Goal: Task Accomplishment & Management: Complete application form

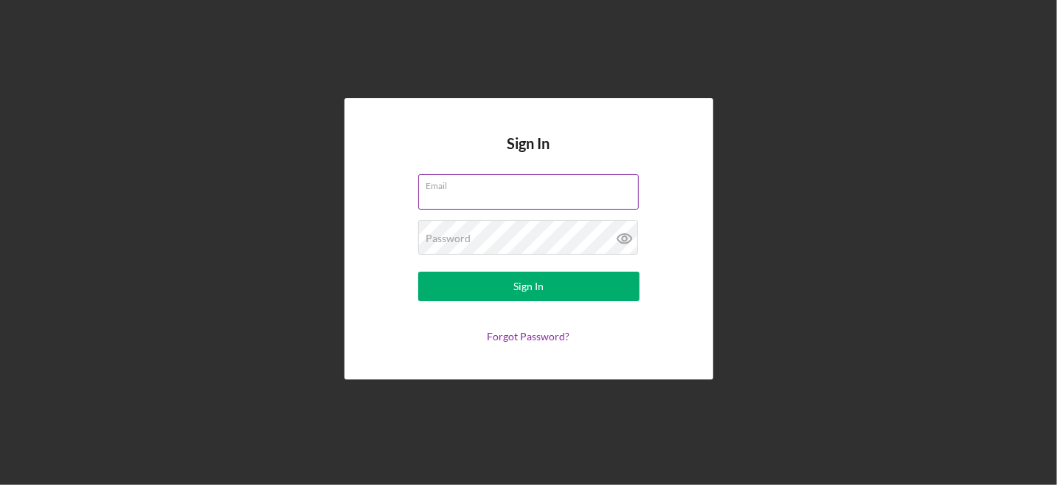
click at [484, 194] on input "Email" at bounding box center [528, 191] width 221 height 35
type input "[EMAIL_ADDRESS][DOMAIN_NAME]"
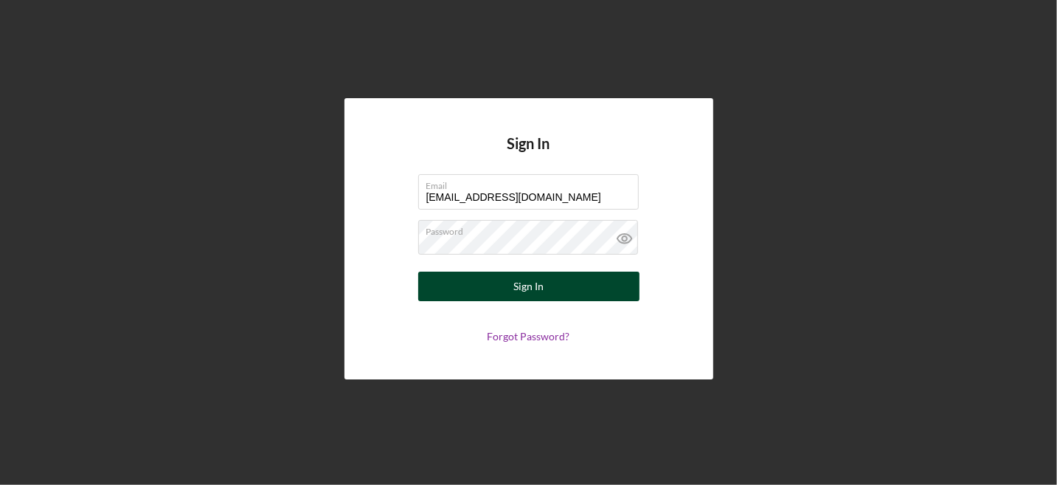
click at [537, 282] on div "Sign In" at bounding box center [529, 287] width 30 height 30
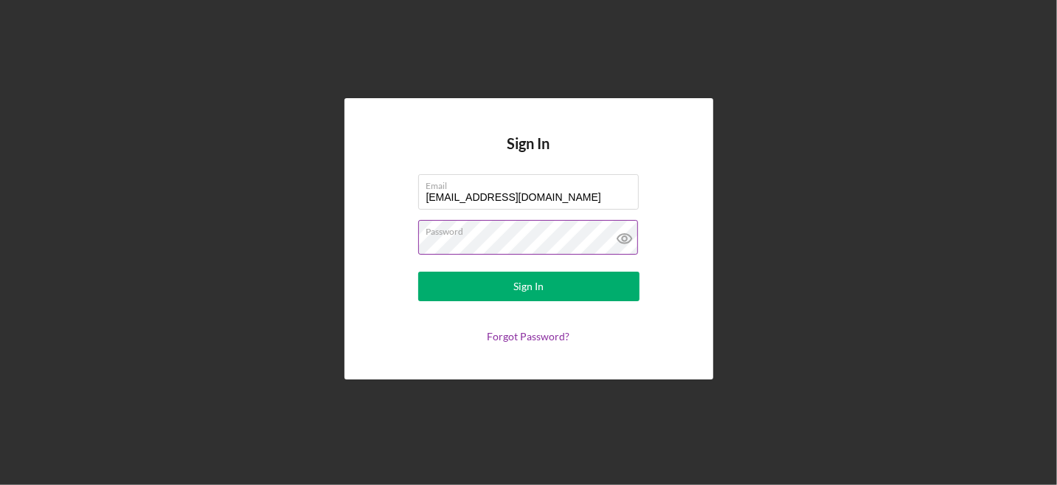
click at [418, 272] on button "Sign In" at bounding box center [528, 287] width 221 height 30
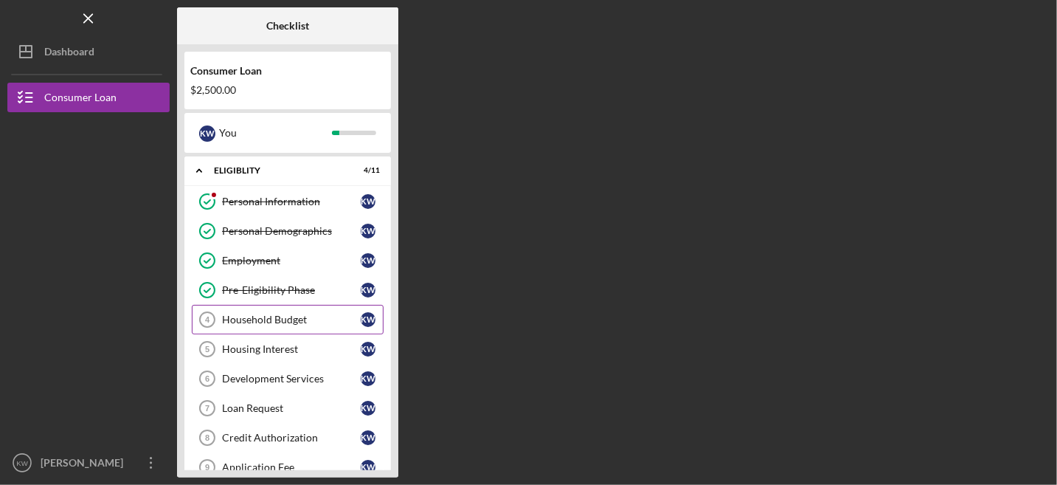
click at [310, 314] on div "Household Budget" at bounding box center [291, 320] width 139 height 12
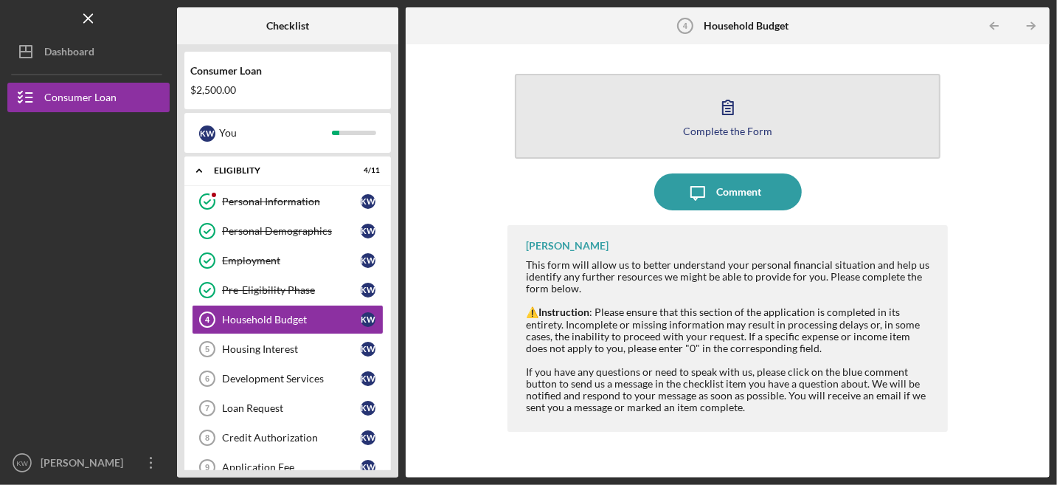
click at [792, 119] on button "Complete the Form Form" at bounding box center [728, 116] width 426 height 85
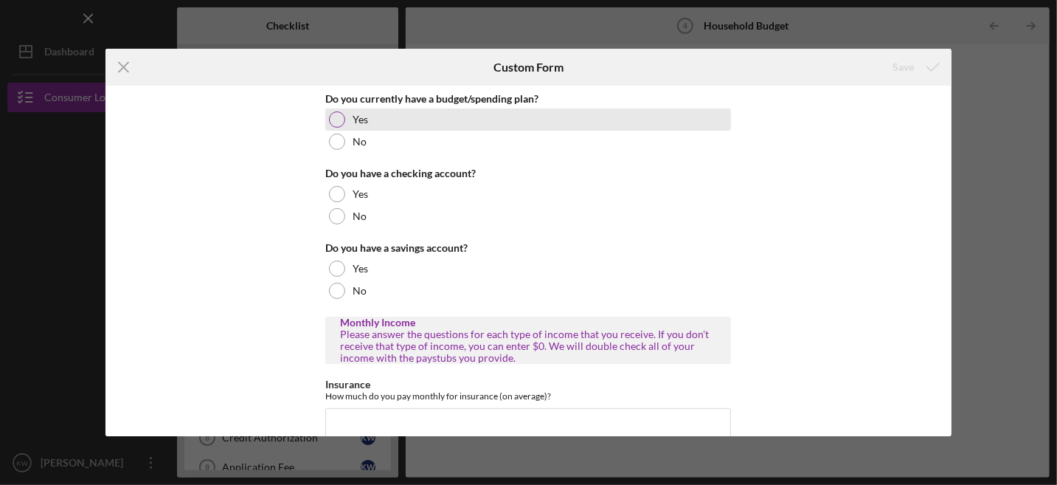
click at [332, 117] on div at bounding box center [337, 119] width 16 height 16
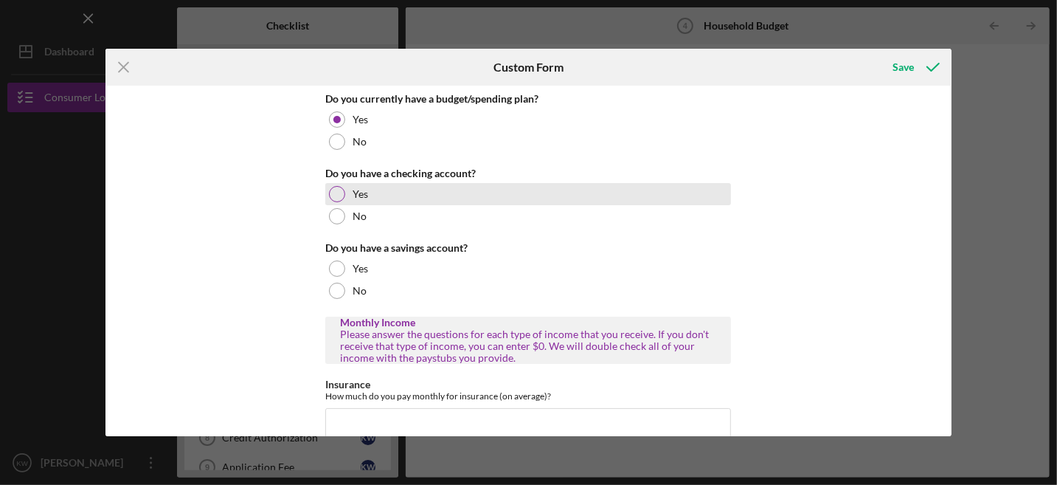
click at [331, 190] on div at bounding box center [337, 194] width 16 height 16
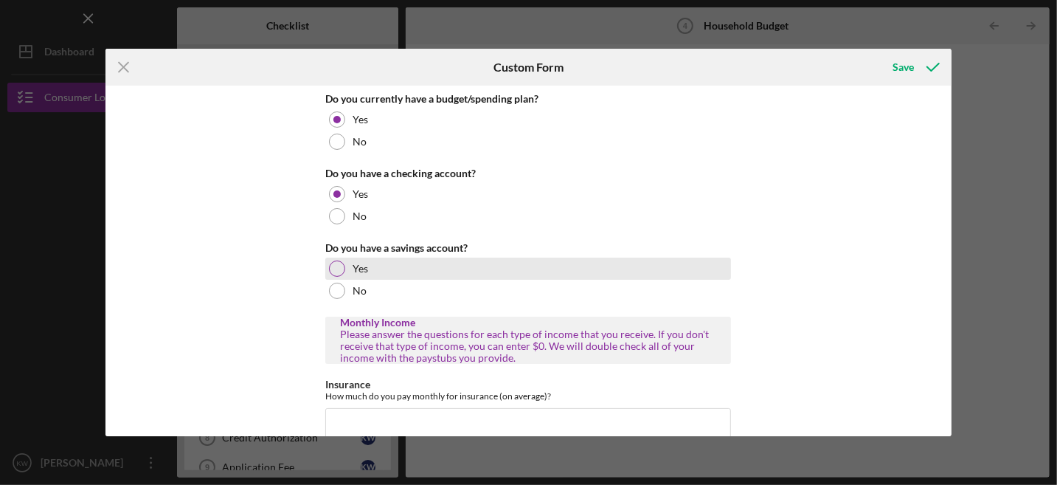
click at [337, 262] on div at bounding box center [337, 268] width 16 height 16
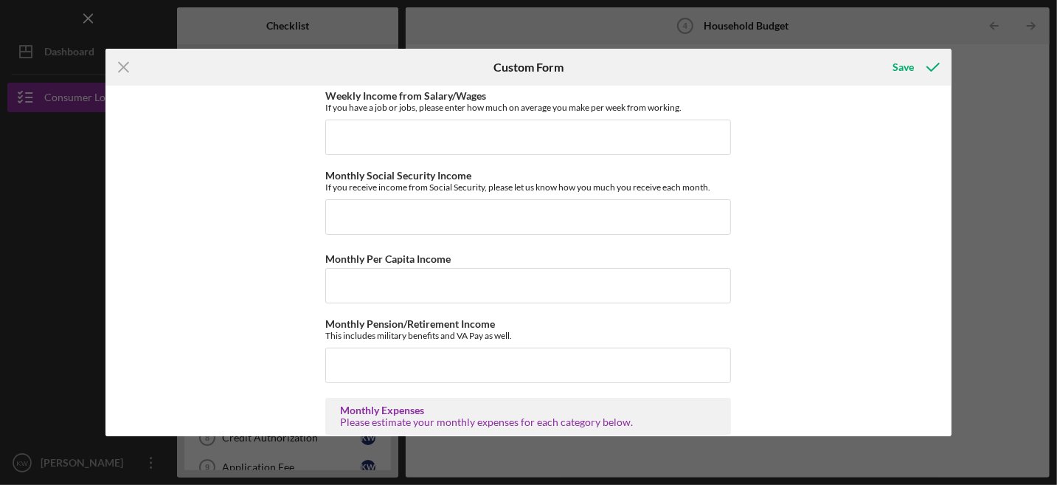
scroll to position [516, 0]
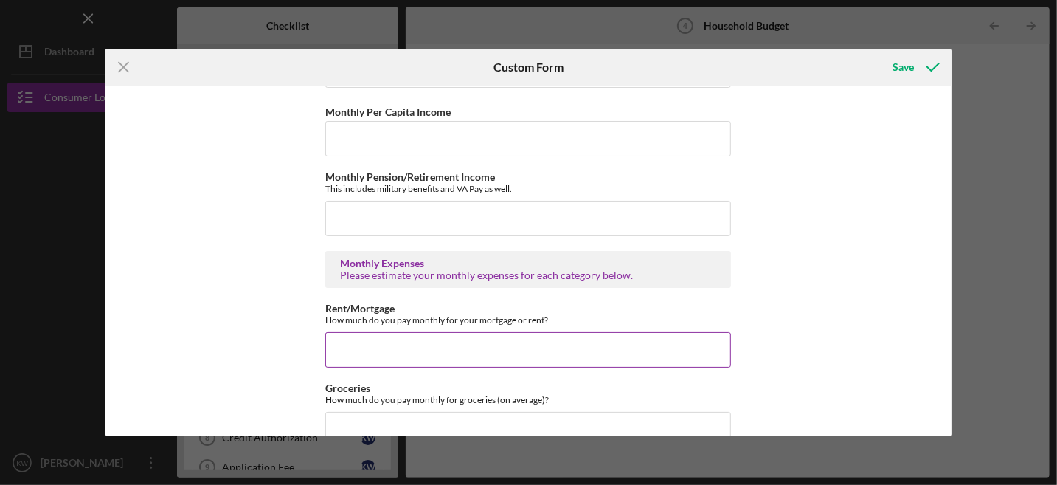
click at [380, 343] on input "Rent/Mortgage" at bounding box center [528, 349] width 406 height 35
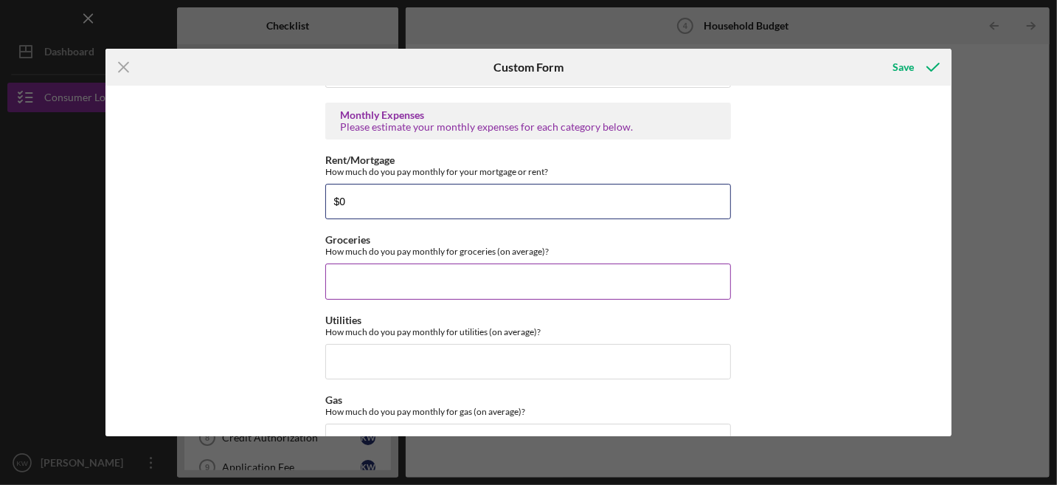
type input "$0"
click at [356, 274] on input "Groceries" at bounding box center [528, 280] width 406 height 35
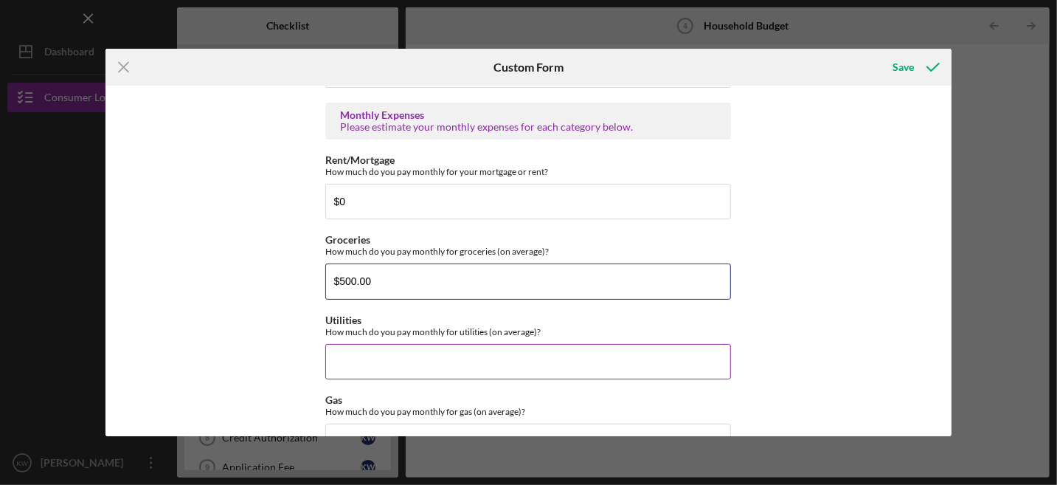
type input "$500.00"
click at [370, 360] on input "Utilities" at bounding box center [528, 361] width 406 height 35
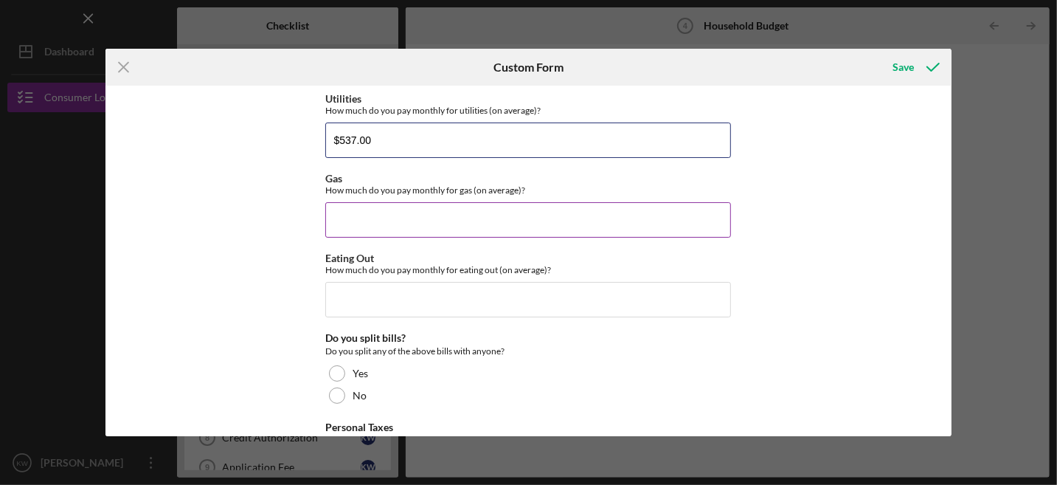
type input "$537.00"
click at [365, 207] on input "Gas" at bounding box center [528, 219] width 406 height 35
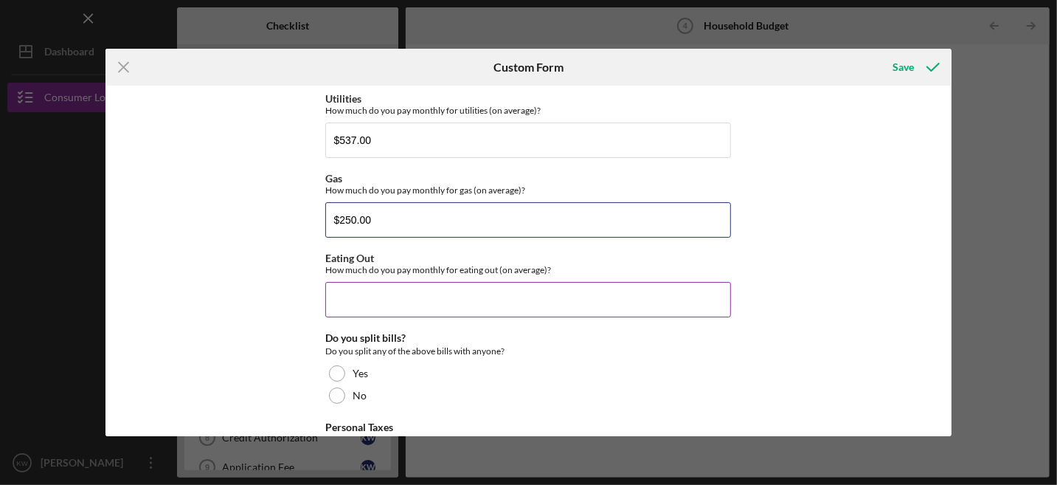
type input "$250.00"
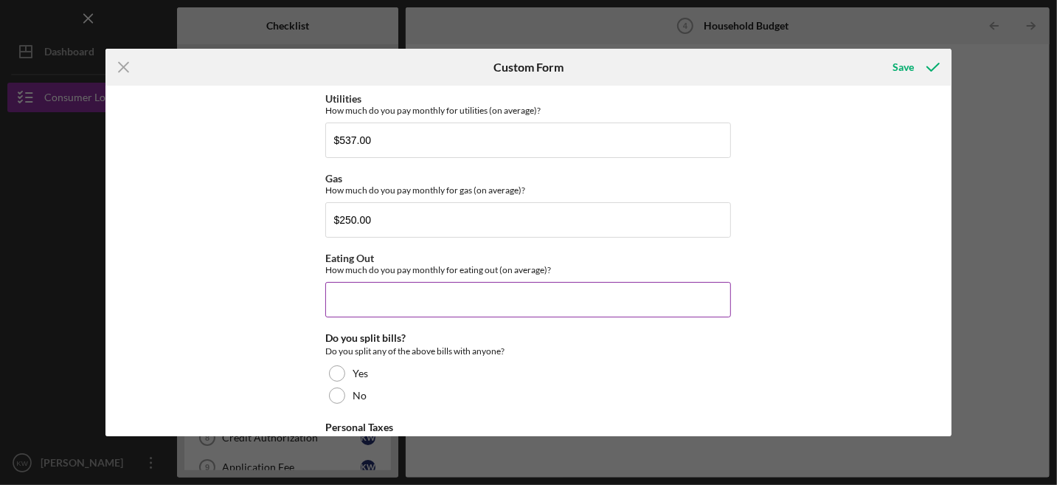
click at [391, 282] on input "Eating Out" at bounding box center [528, 299] width 406 height 35
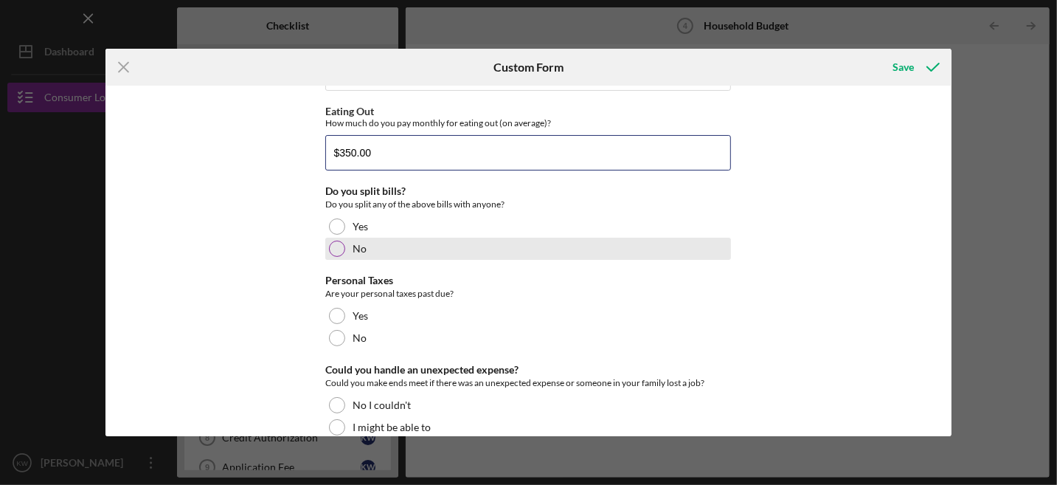
type input "$350.00"
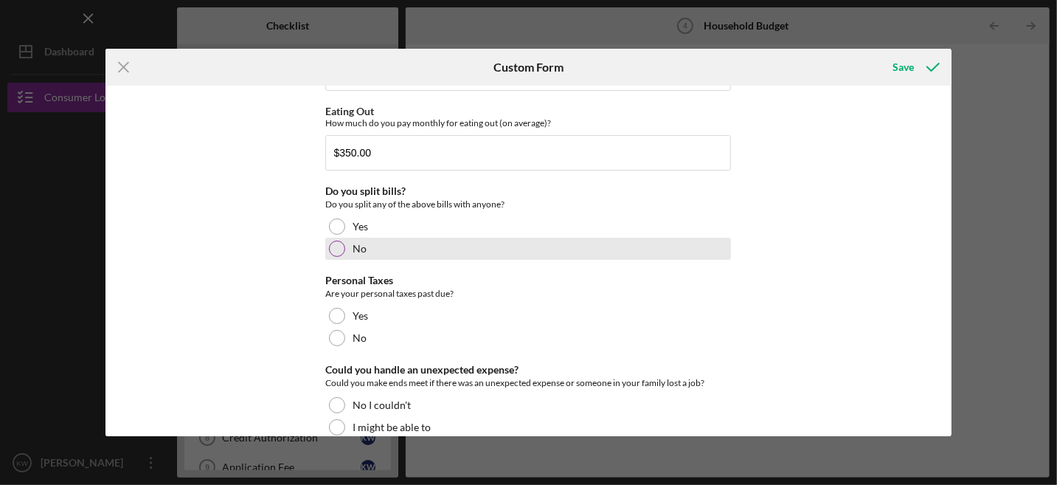
click at [339, 241] on div at bounding box center [337, 249] width 16 height 16
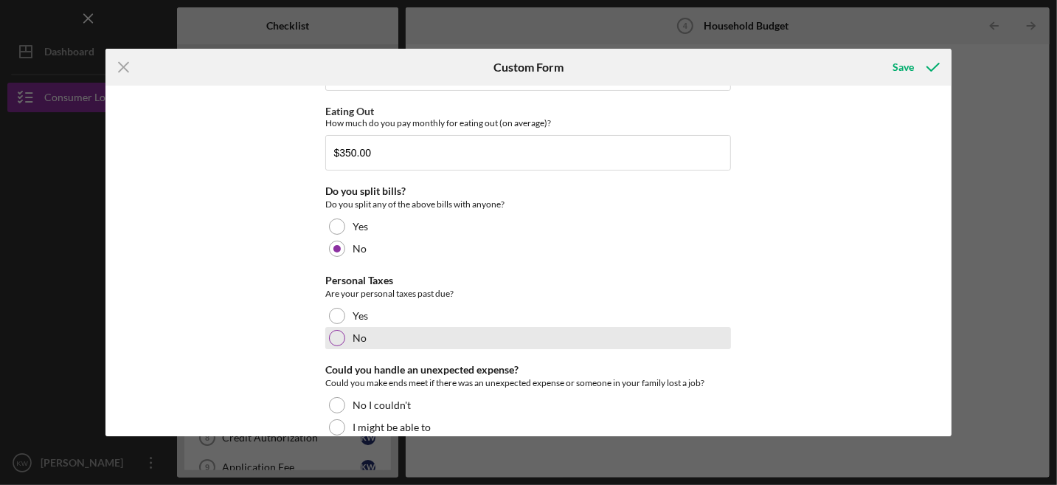
click at [335, 330] on div at bounding box center [337, 338] width 16 height 16
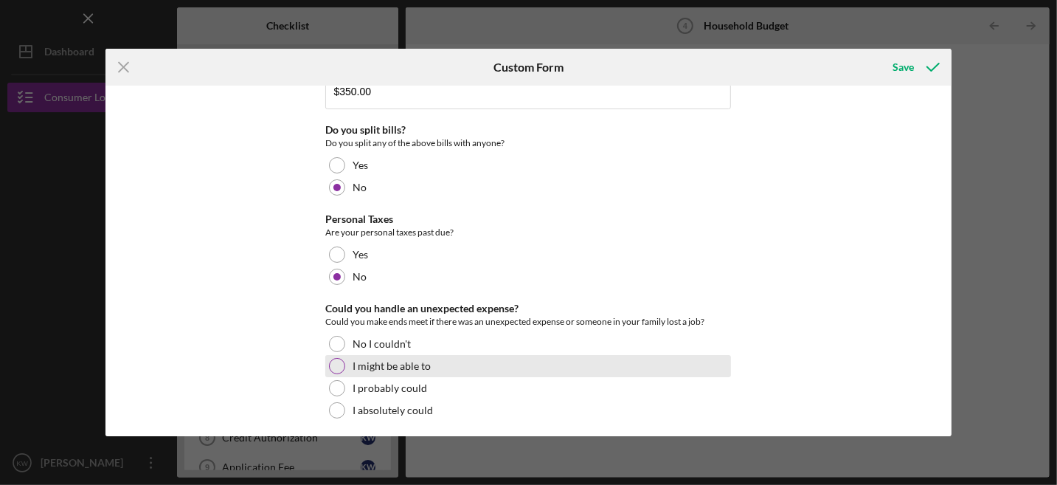
click at [336, 359] on div at bounding box center [337, 366] width 16 height 16
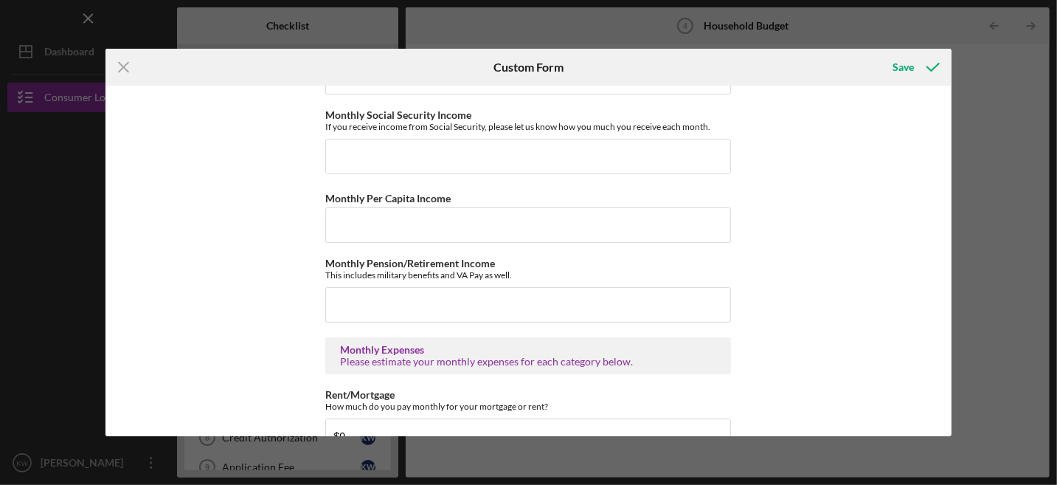
scroll to position [134, 0]
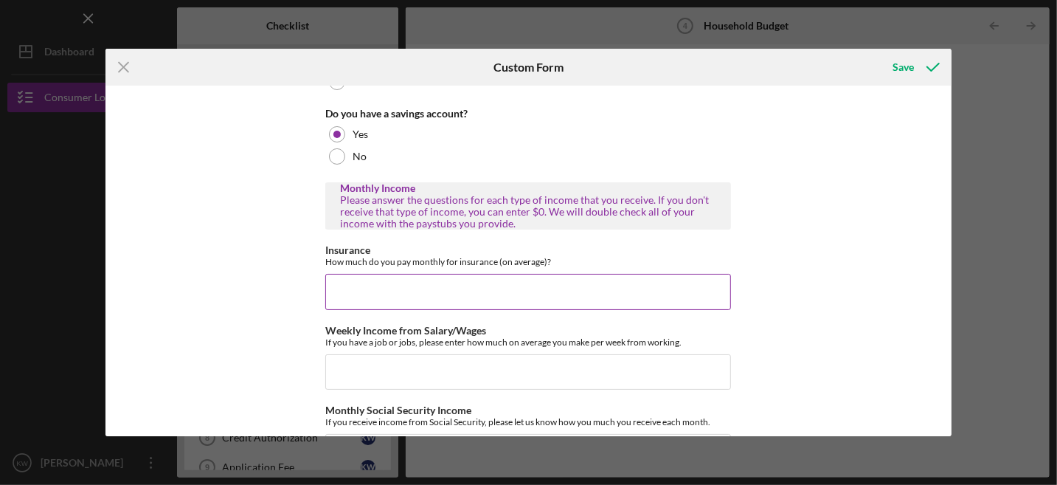
click at [433, 287] on input "Insurance" at bounding box center [528, 291] width 406 height 35
click at [472, 289] on input "Insurance" at bounding box center [528, 291] width 406 height 35
type input "$210.00"
click at [440, 362] on input "Weekly Income from Salary/Wages" at bounding box center [528, 371] width 406 height 35
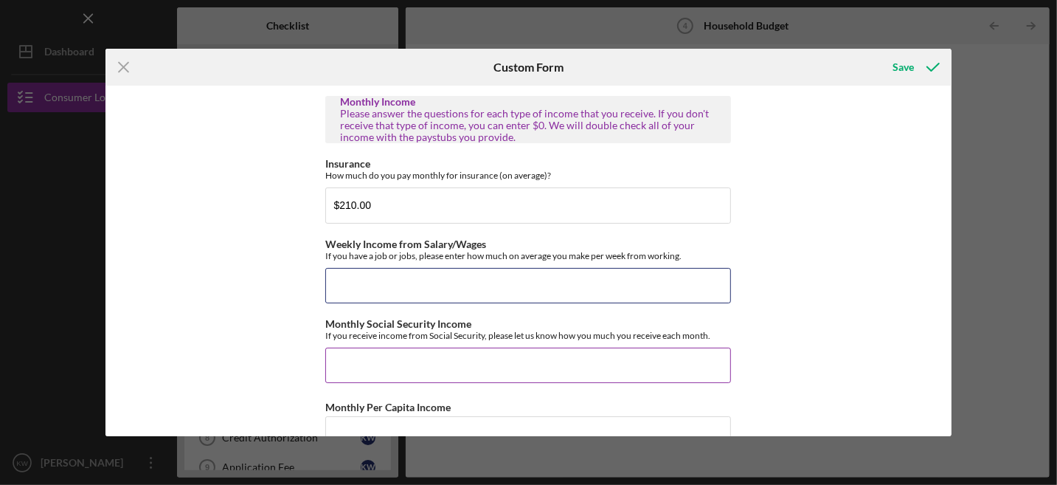
scroll to position [516, 0]
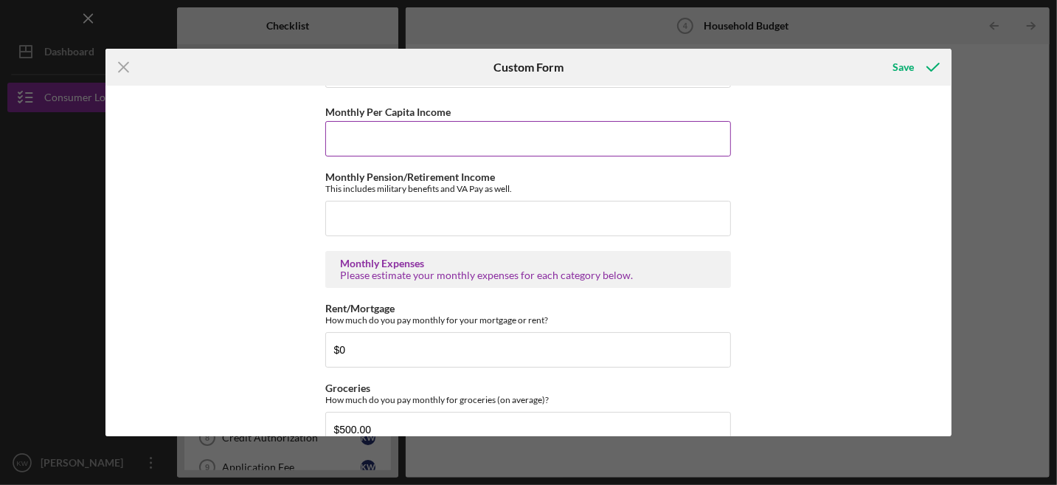
click at [411, 131] on input "Monthly Per Capita Income" at bounding box center [528, 138] width 406 height 35
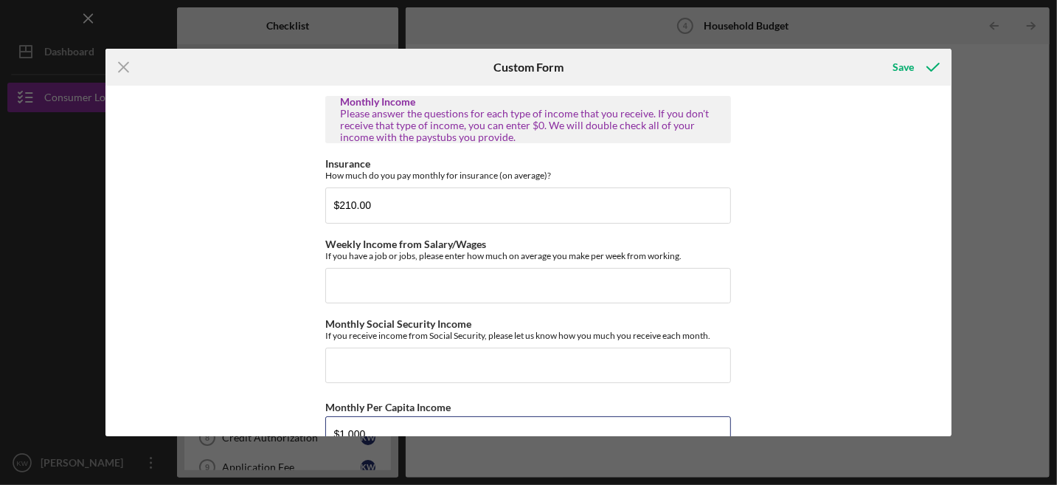
scroll to position [147, 0]
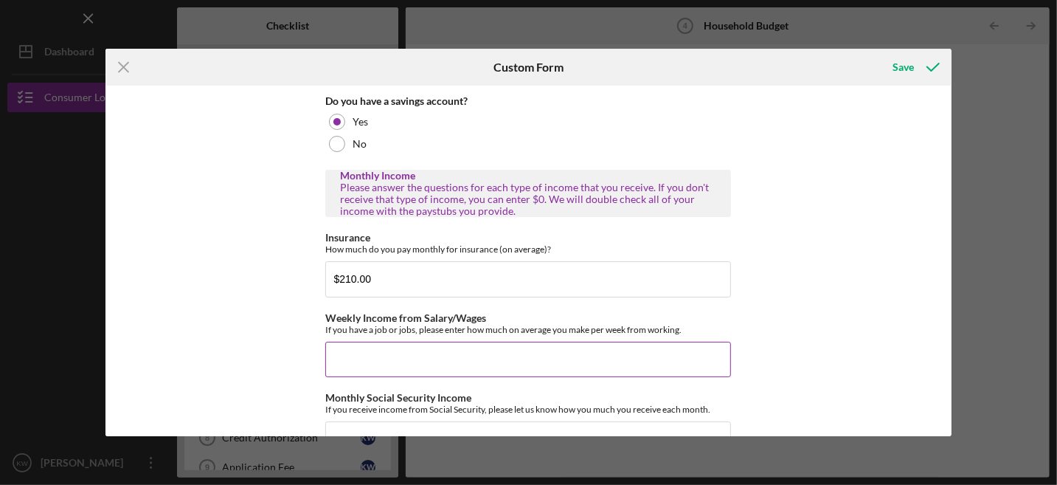
type input "$1,000"
click at [393, 351] on input "Weekly Income from Salary/Wages" at bounding box center [528, 359] width 406 height 35
click at [392, 353] on input "Weekly Income from Salary/Wages" at bounding box center [528, 359] width 406 height 35
type input "$8"
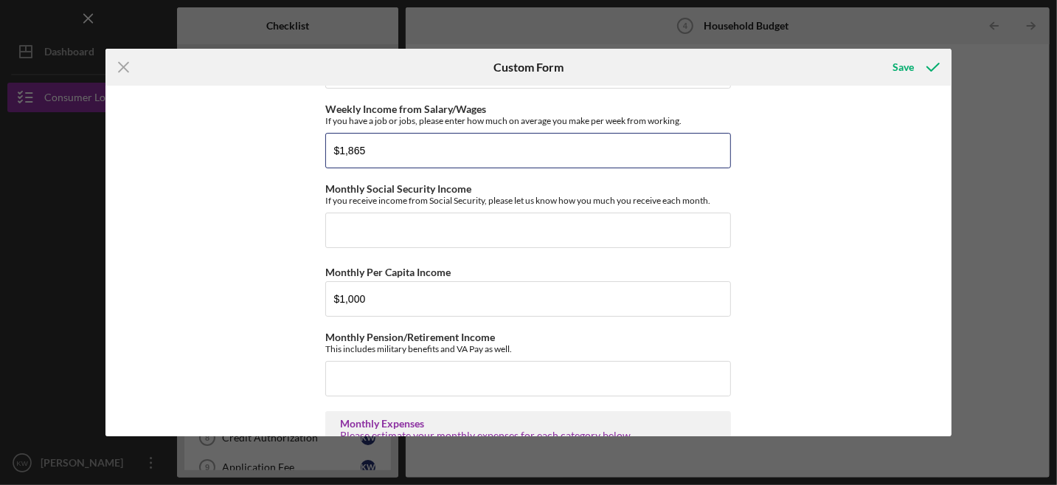
scroll to position [0, 0]
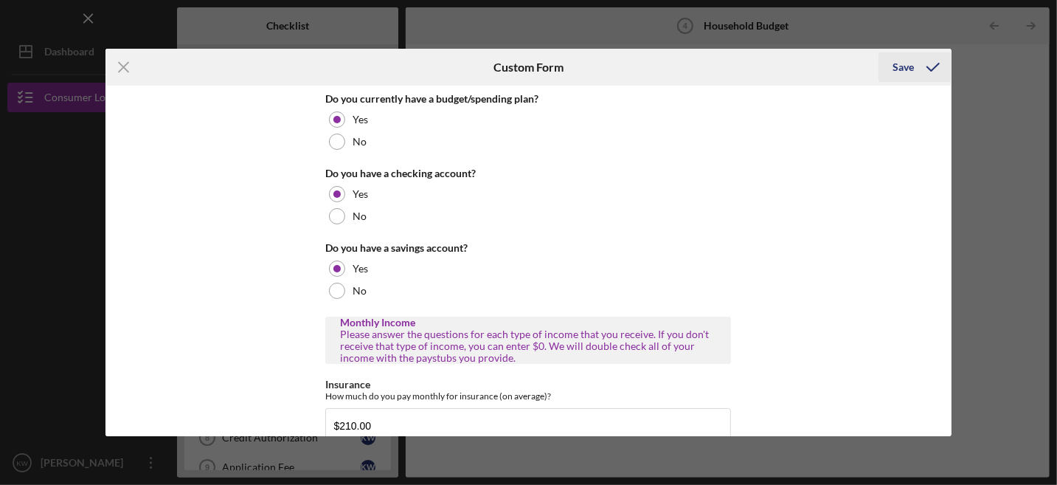
type input "$1,865"
click at [904, 64] on div "Save" at bounding box center [904, 67] width 21 height 30
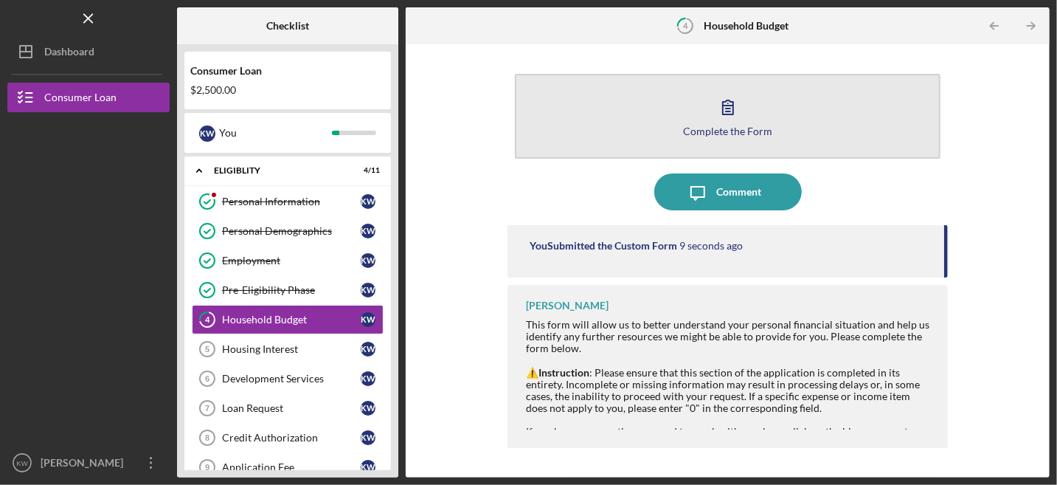
click at [740, 125] on div "Complete the Form" at bounding box center [727, 130] width 89 height 11
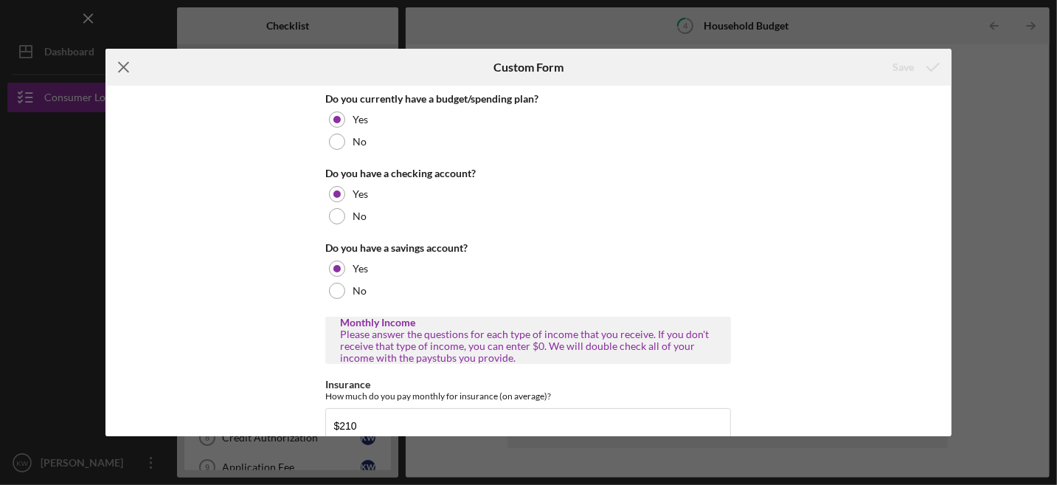
click at [127, 67] on icon "Icon/Menu Close" at bounding box center [124, 67] width 37 height 37
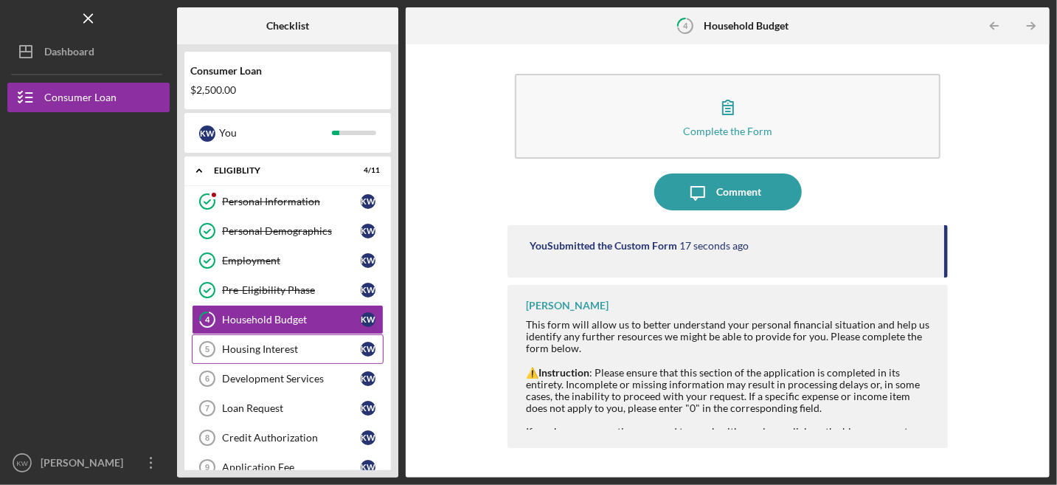
click at [283, 351] on div "Housing Interest" at bounding box center [291, 349] width 139 height 12
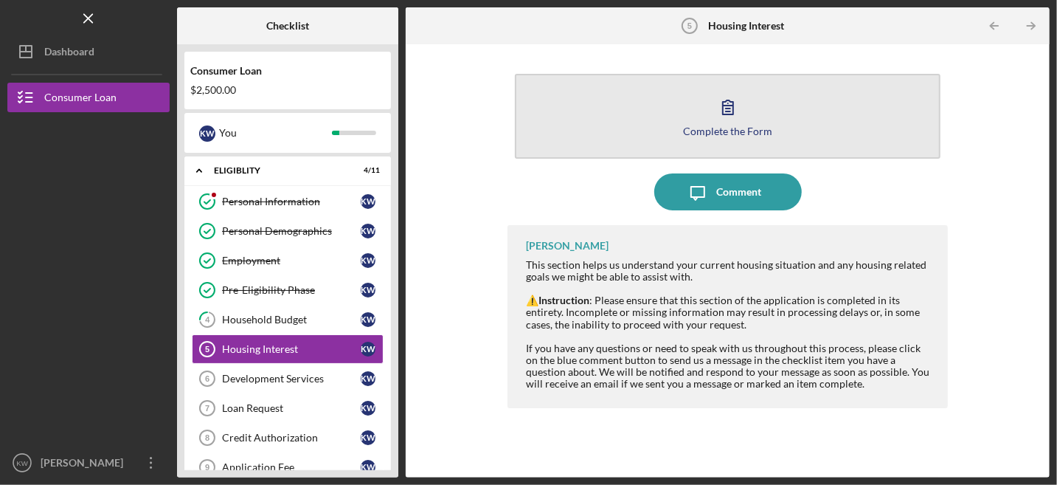
click at [754, 139] on button "Complete the Form Form" at bounding box center [728, 116] width 426 height 85
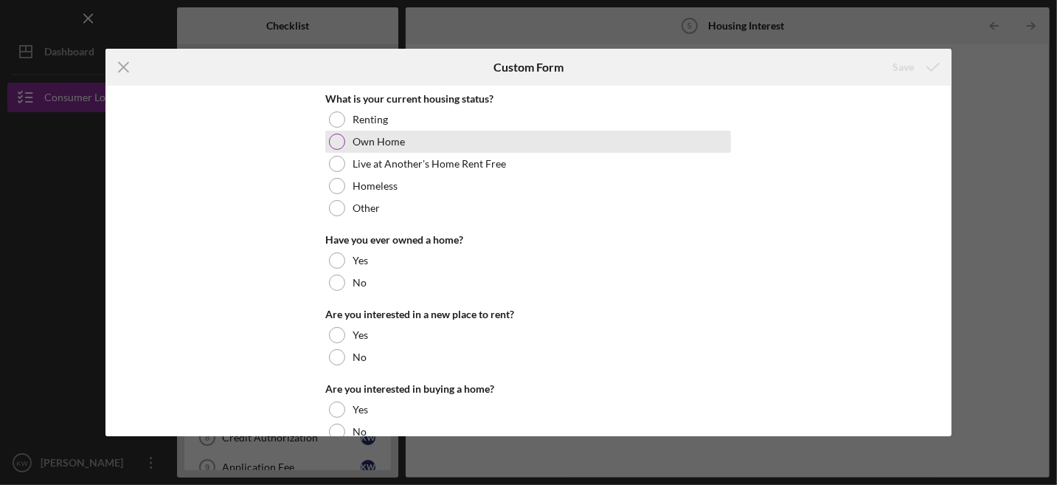
click at [331, 140] on div at bounding box center [337, 142] width 16 height 16
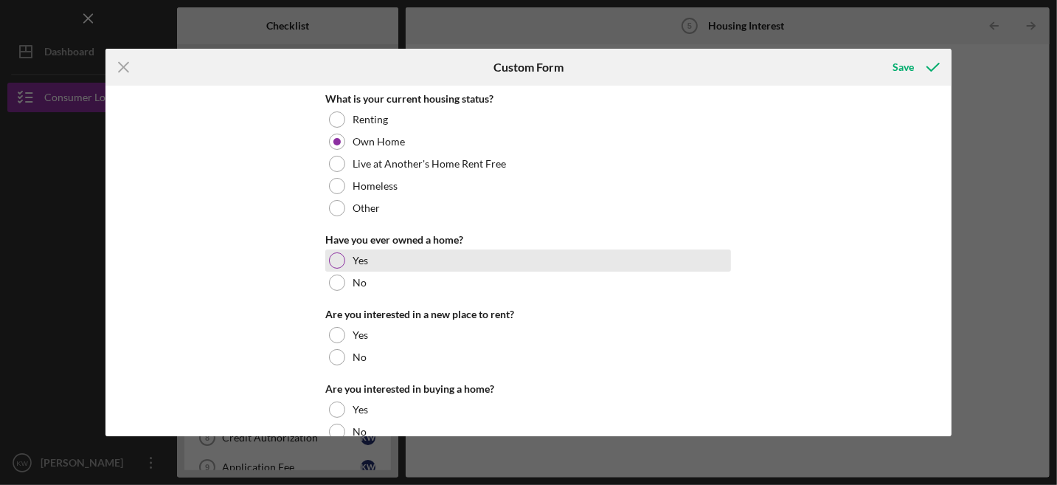
click at [335, 258] on div at bounding box center [337, 260] width 16 height 16
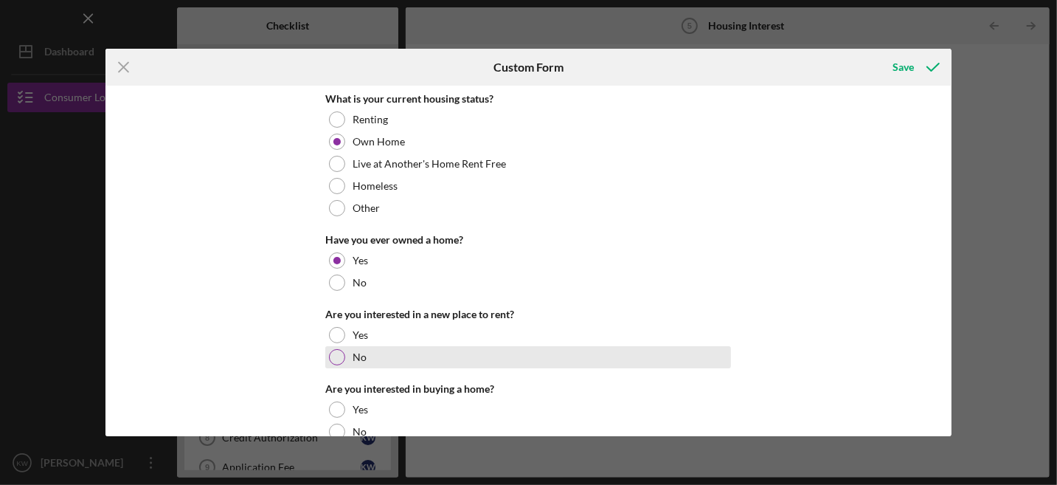
click at [335, 356] on div at bounding box center [337, 357] width 16 height 16
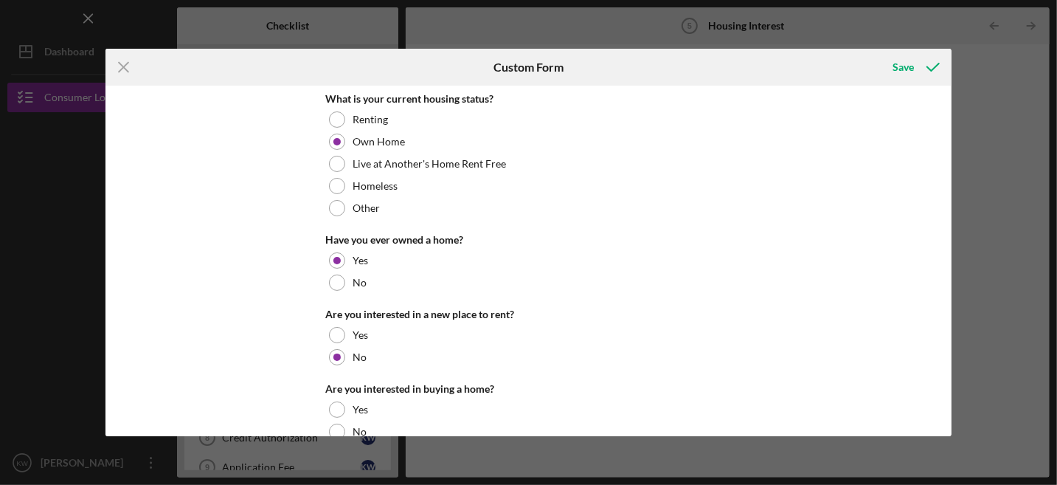
scroll to position [221, 0]
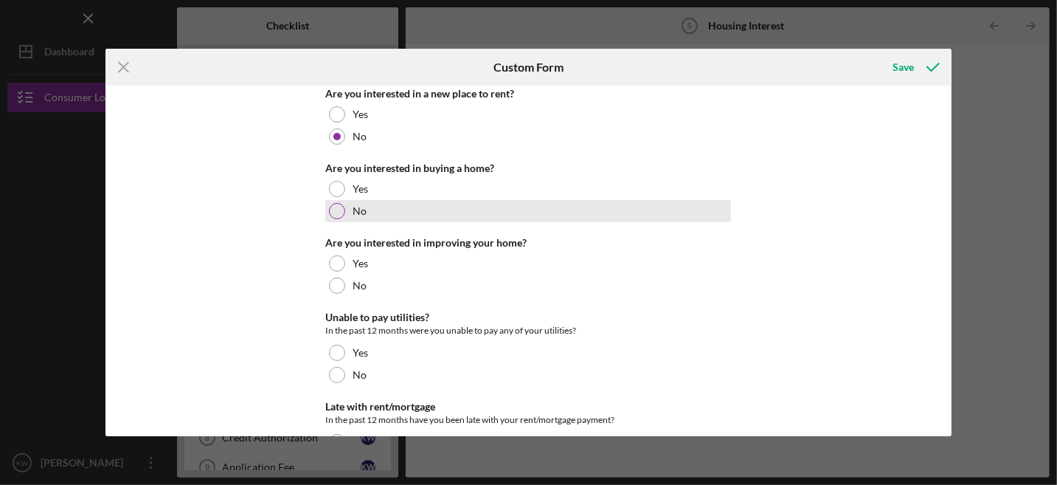
click at [334, 207] on div at bounding box center [337, 211] width 16 height 16
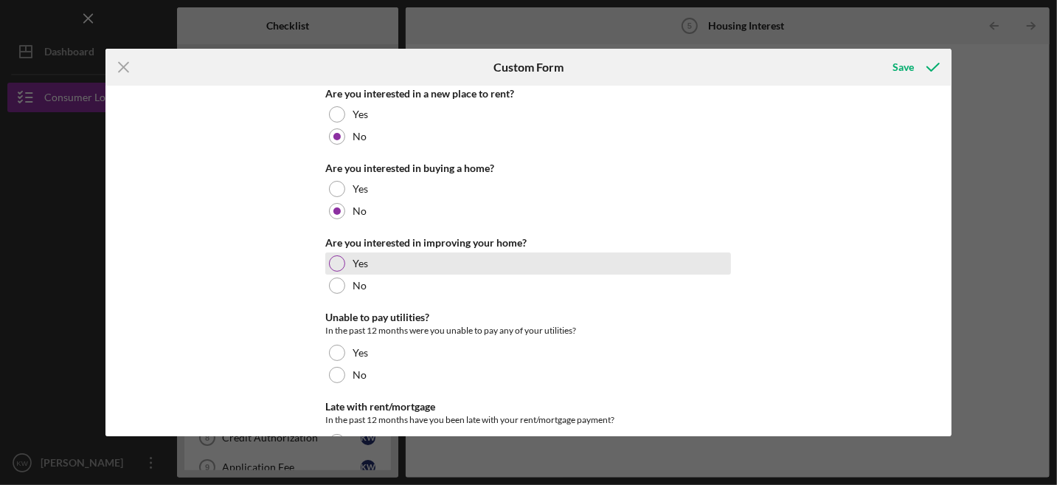
click at [333, 258] on div at bounding box center [337, 263] width 16 height 16
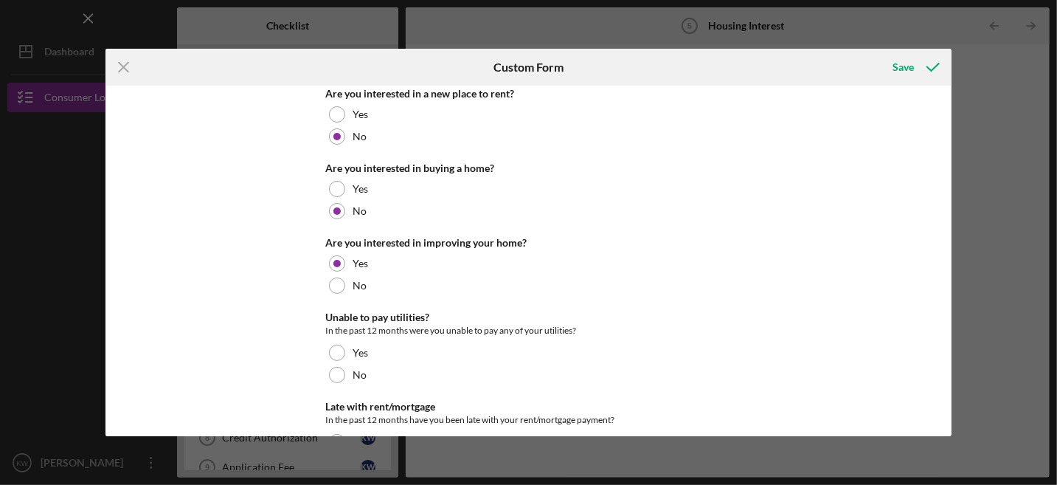
scroll to position [295, 0]
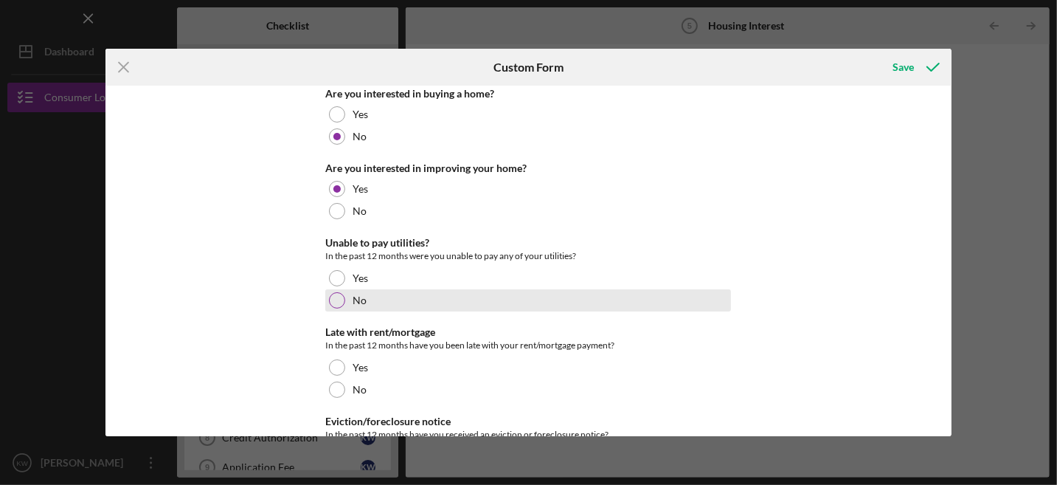
click at [333, 303] on div at bounding box center [337, 300] width 16 height 16
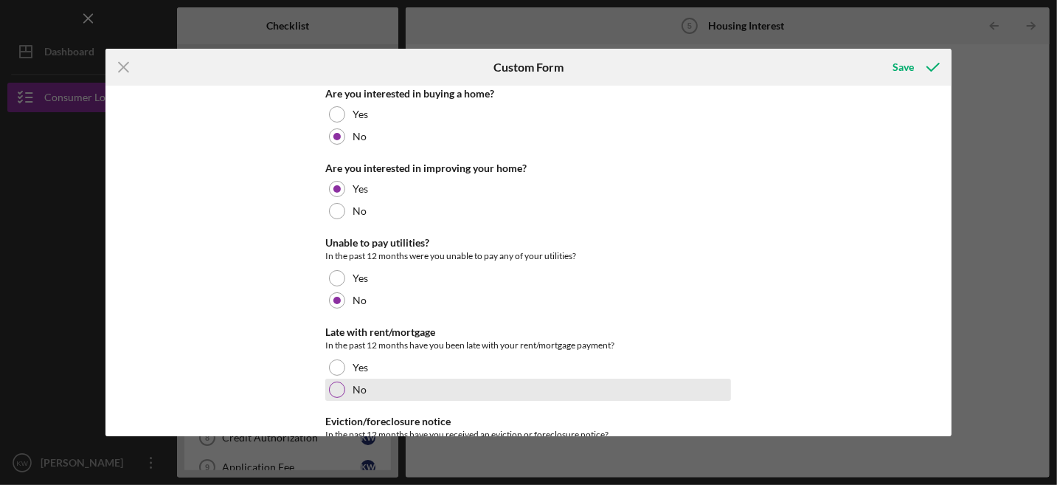
click at [338, 387] on div at bounding box center [337, 390] width 16 height 16
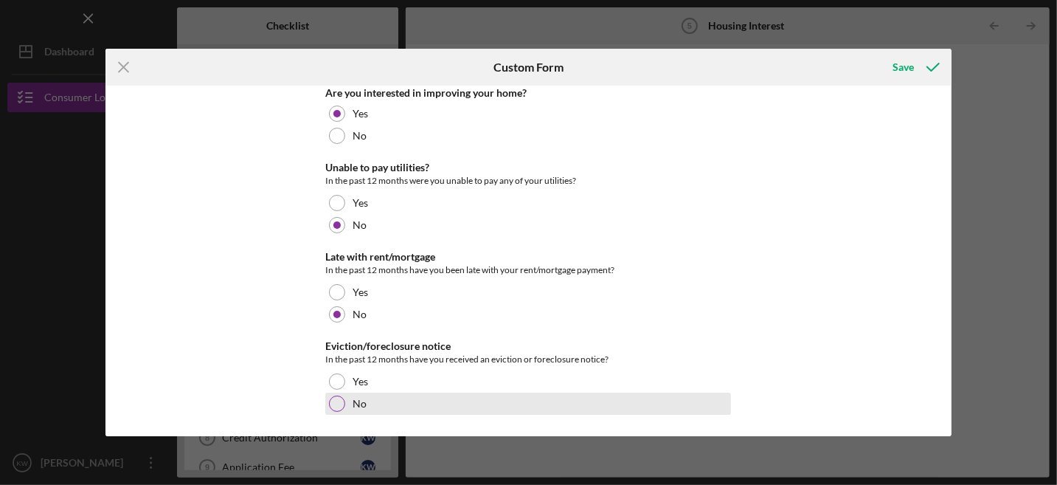
click at [332, 401] on div at bounding box center [337, 404] width 16 height 16
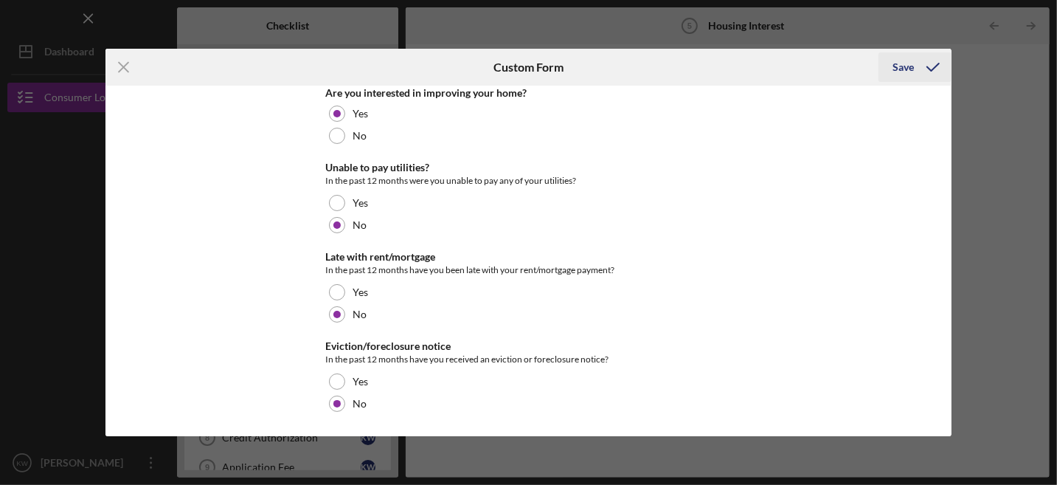
click at [903, 68] on div "Save" at bounding box center [904, 67] width 21 height 30
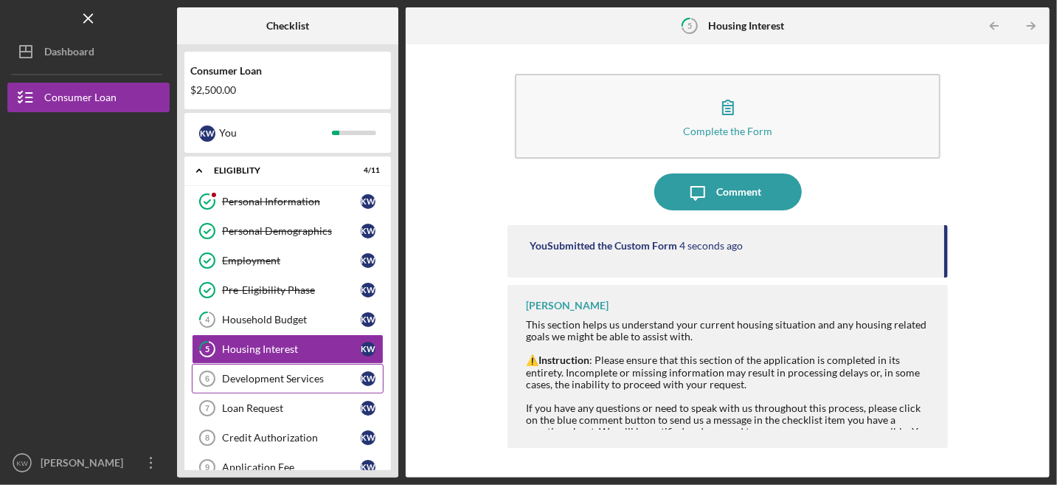
click at [295, 373] on div "Development Services" at bounding box center [291, 379] width 139 height 12
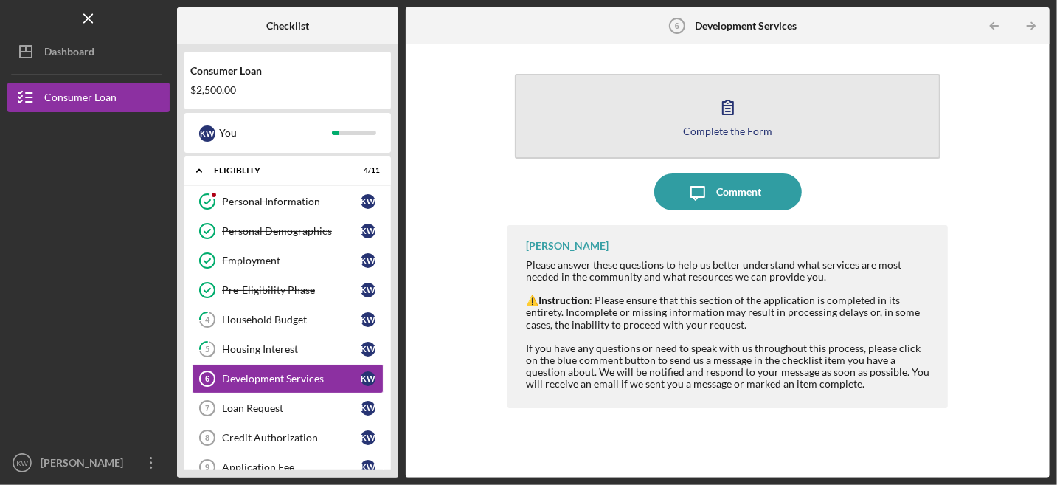
click at [744, 117] on icon "button" at bounding box center [728, 107] width 37 height 37
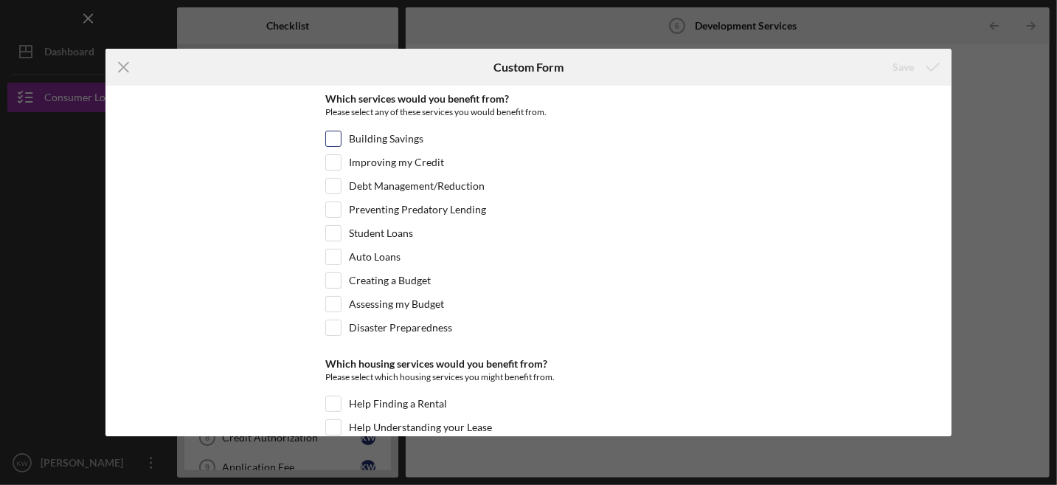
click at [334, 134] on input "Building Savings" at bounding box center [333, 138] width 15 height 15
checkbox input "true"
click at [334, 162] on input "Improving my Credit" at bounding box center [333, 162] width 15 height 15
checkbox input "true"
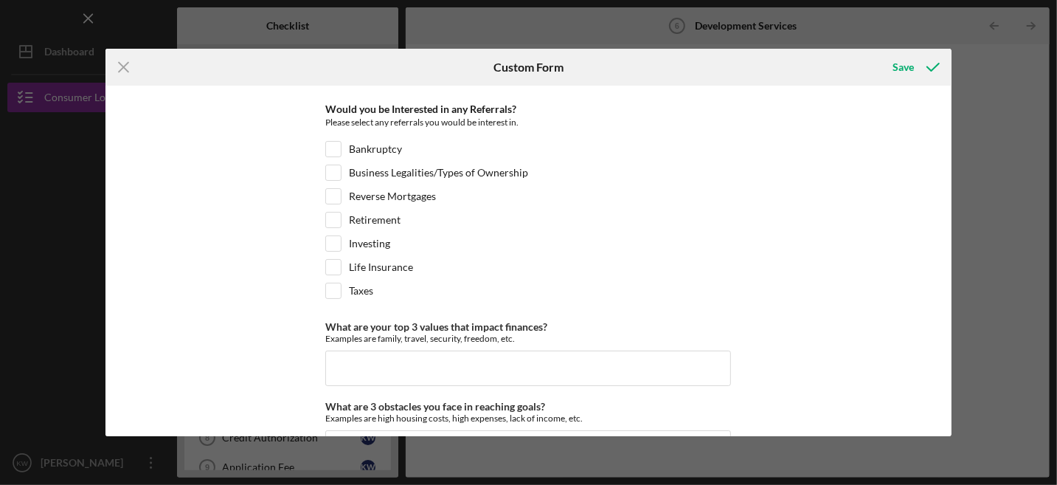
scroll to position [766, 0]
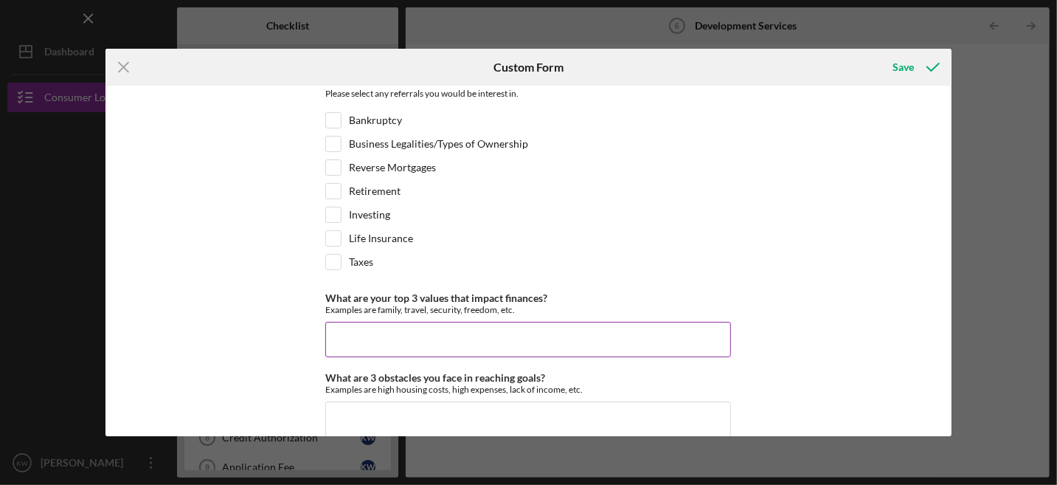
click at [473, 322] on input "What are your top 3 values that impact finances?" at bounding box center [528, 339] width 406 height 35
type input "f"
type input "Family, traveling &"
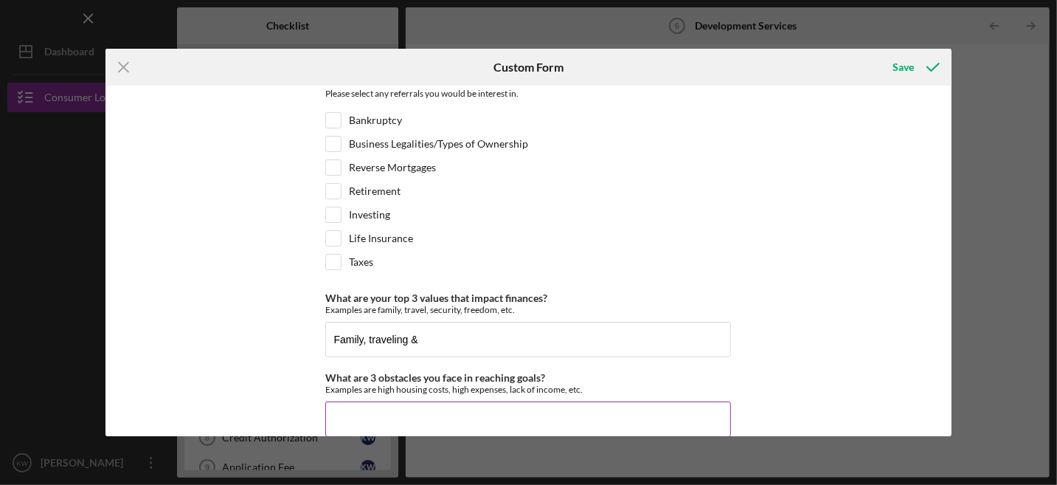
click at [396, 401] on input "What are 3 obstacles you face in reaching goals?" at bounding box center [528, 418] width 406 height 35
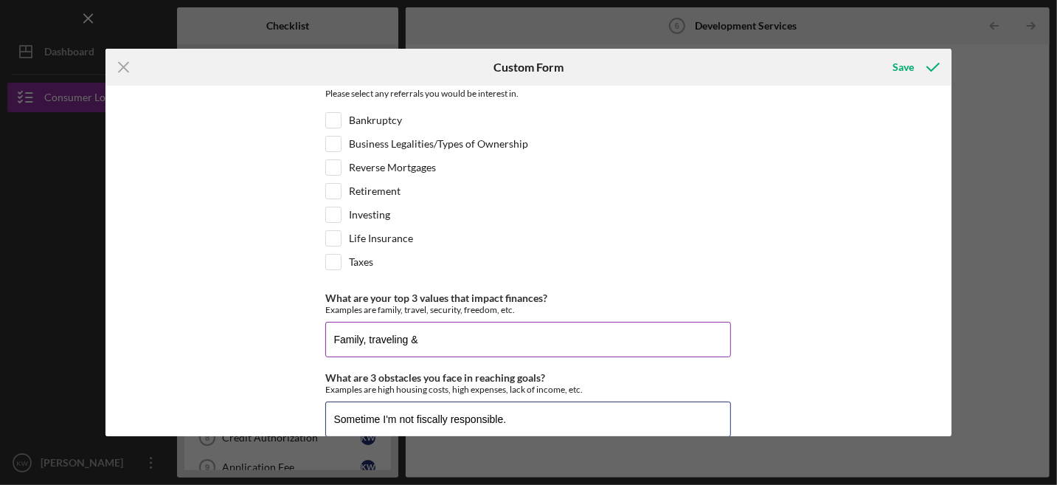
type input "Sometime I'm not fiscally responsible."
click at [441, 323] on input "Family, traveling &" at bounding box center [528, 339] width 406 height 35
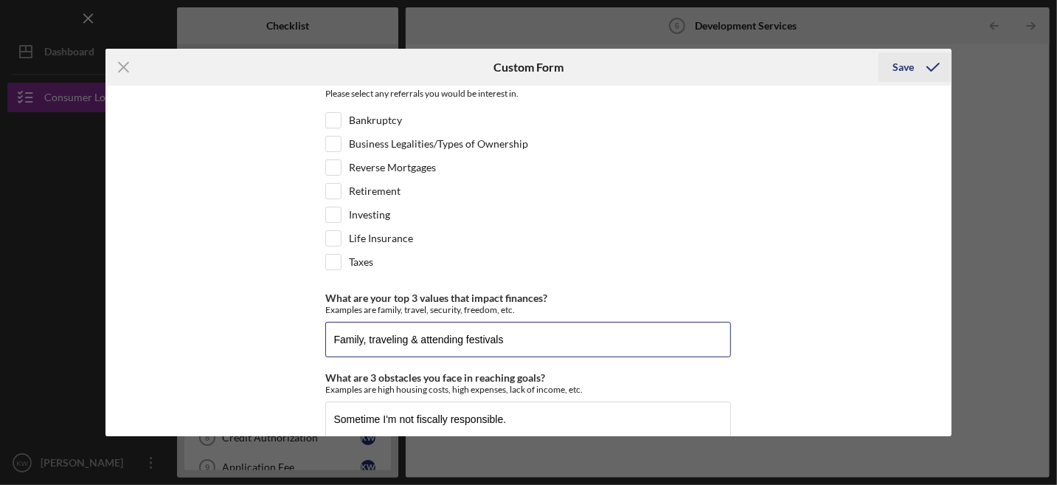
type input "Family, traveling & attending festivals"
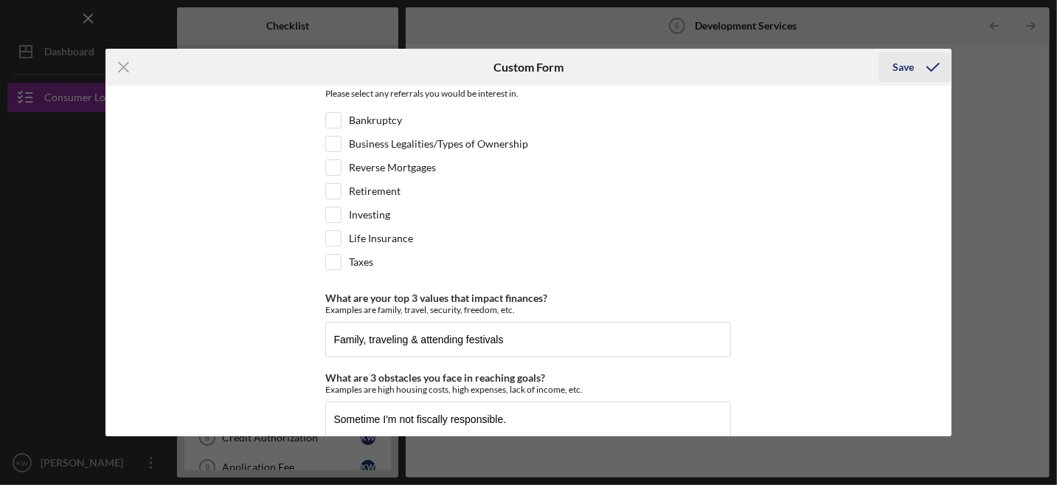
click at [905, 66] on div "Save" at bounding box center [904, 67] width 21 height 30
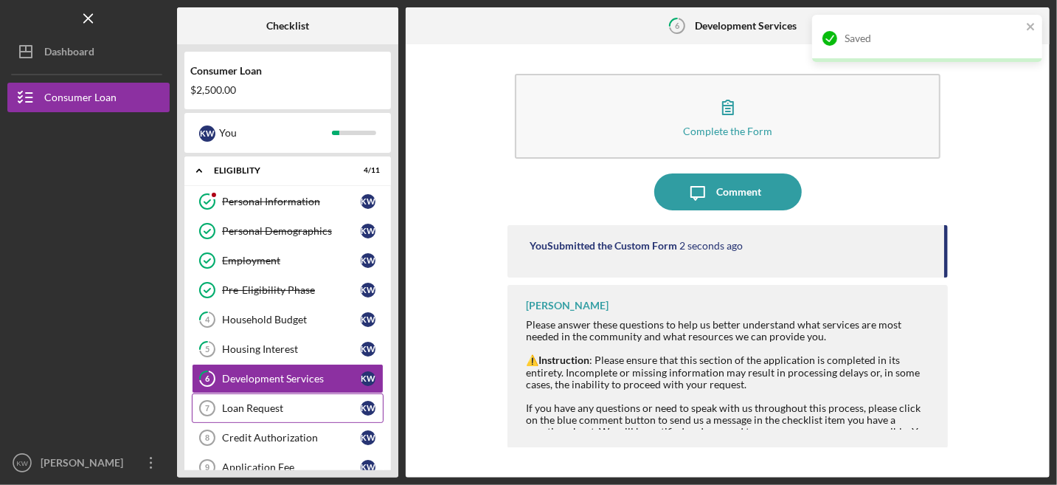
click at [252, 405] on div "Loan Request" at bounding box center [291, 408] width 139 height 12
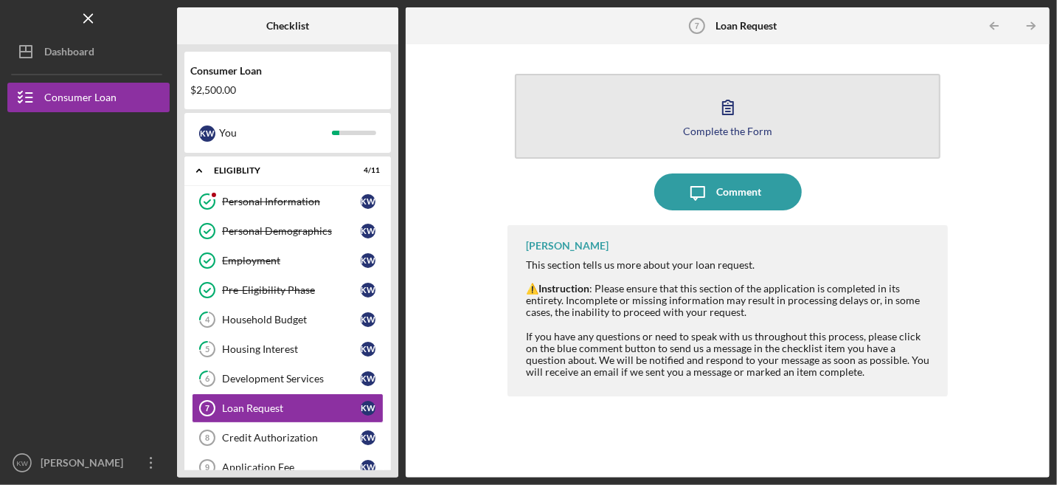
click at [787, 121] on button "Complete the Form Form" at bounding box center [728, 116] width 426 height 85
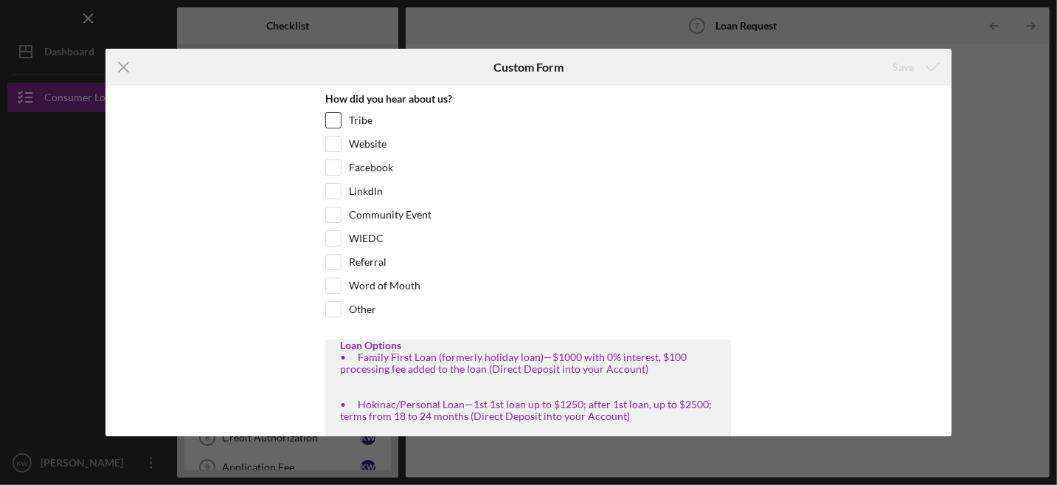
click at [334, 117] on input "Tribe" at bounding box center [333, 120] width 15 height 15
checkbox input "true"
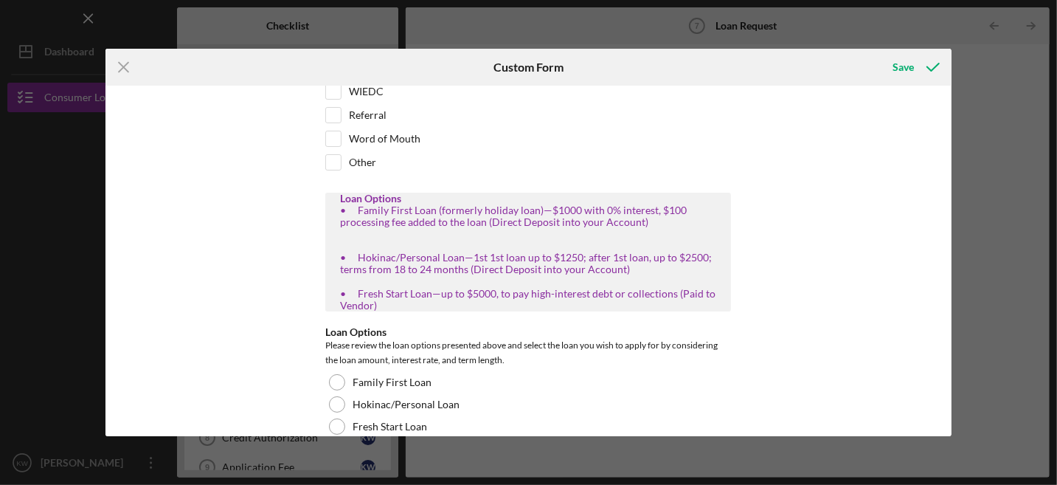
scroll to position [221, 0]
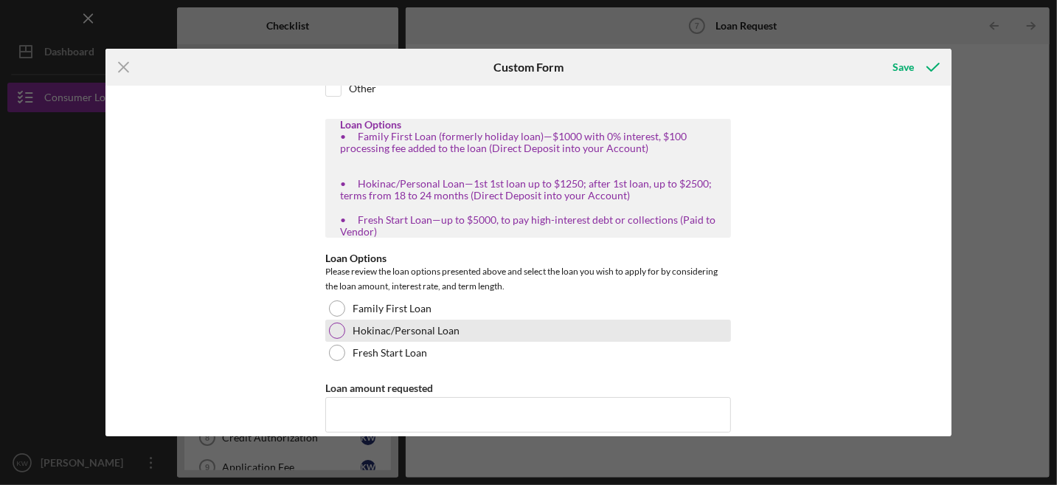
click at [336, 322] on div at bounding box center [337, 330] width 16 height 16
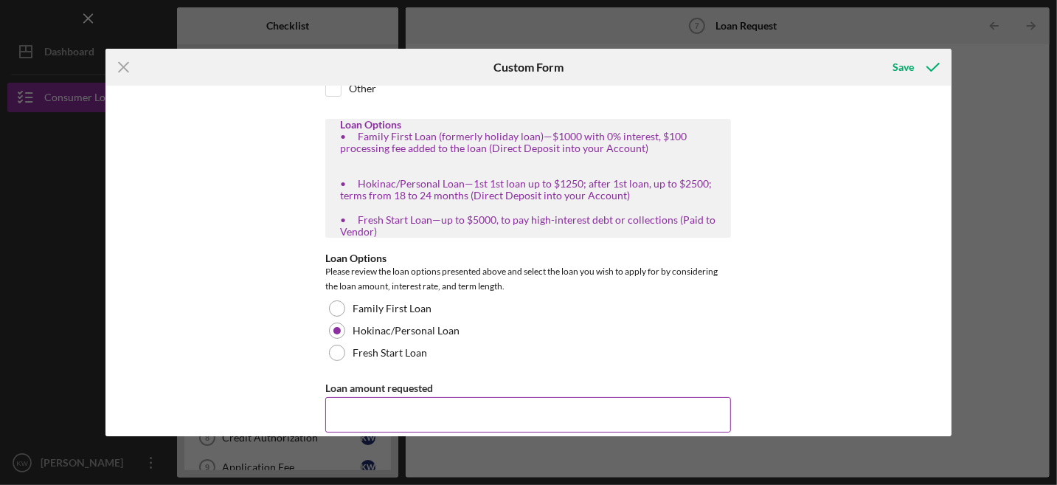
click at [362, 399] on input "Loan amount requested" at bounding box center [528, 414] width 406 height 35
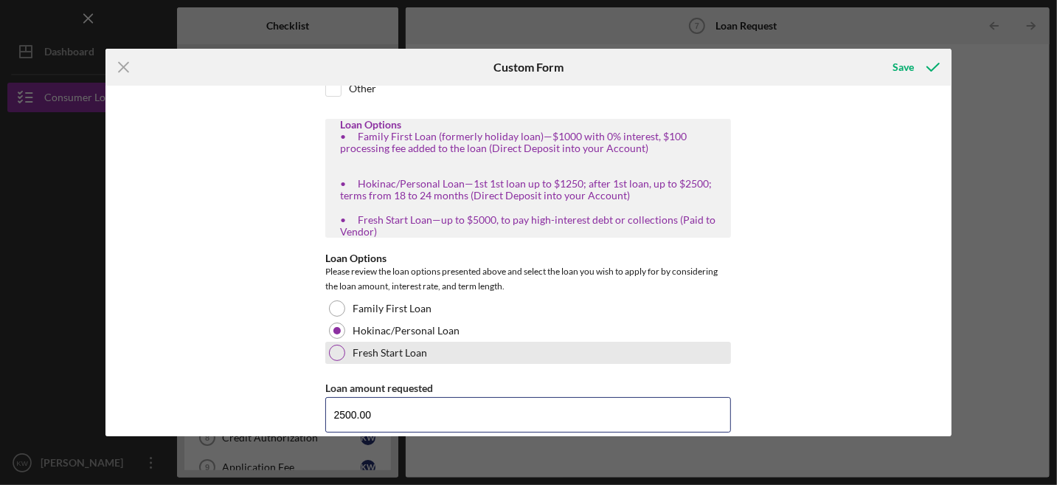
scroll to position [432, 0]
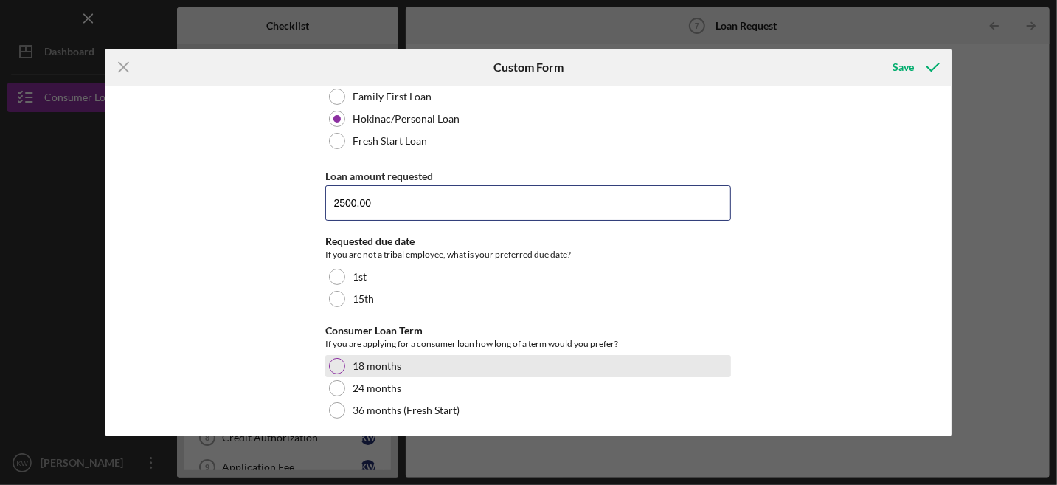
type input "2500.00"
click at [335, 358] on div at bounding box center [337, 366] width 16 height 16
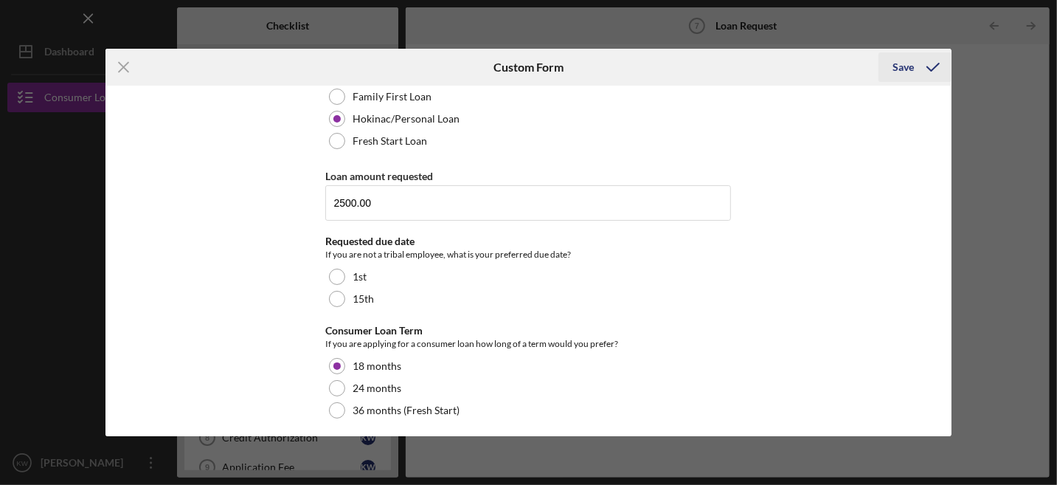
click at [907, 62] on div "Save" at bounding box center [904, 67] width 21 height 30
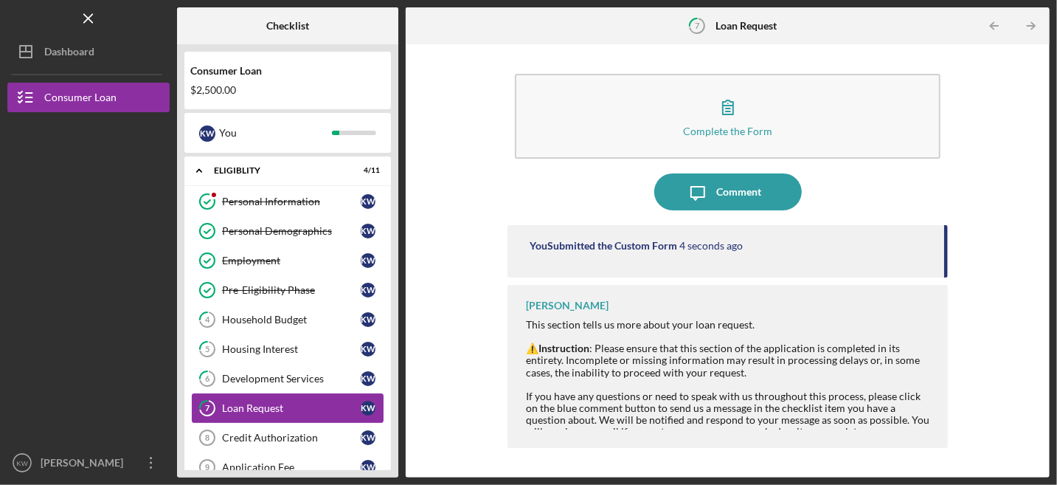
scroll to position [74, 0]
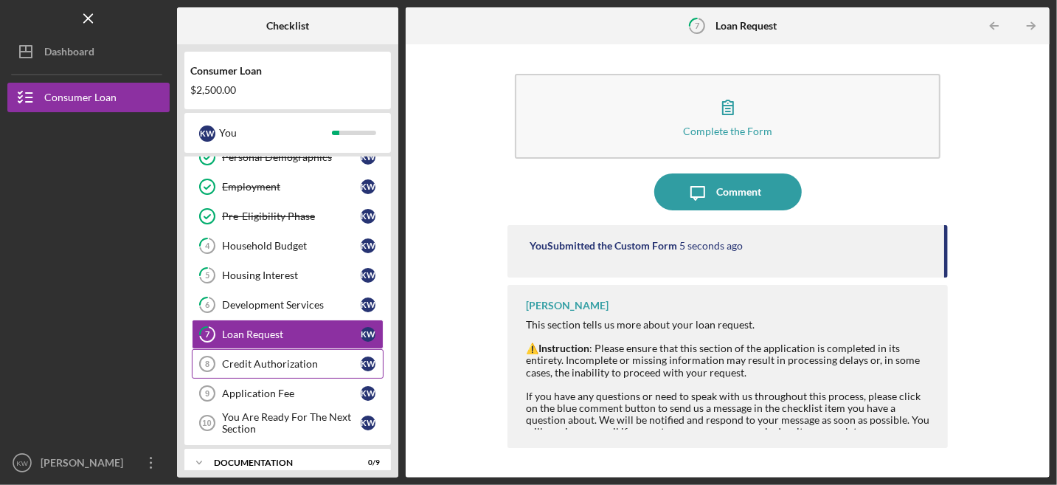
click at [290, 361] on div "Credit Authorization" at bounding box center [291, 364] width 139 height 12
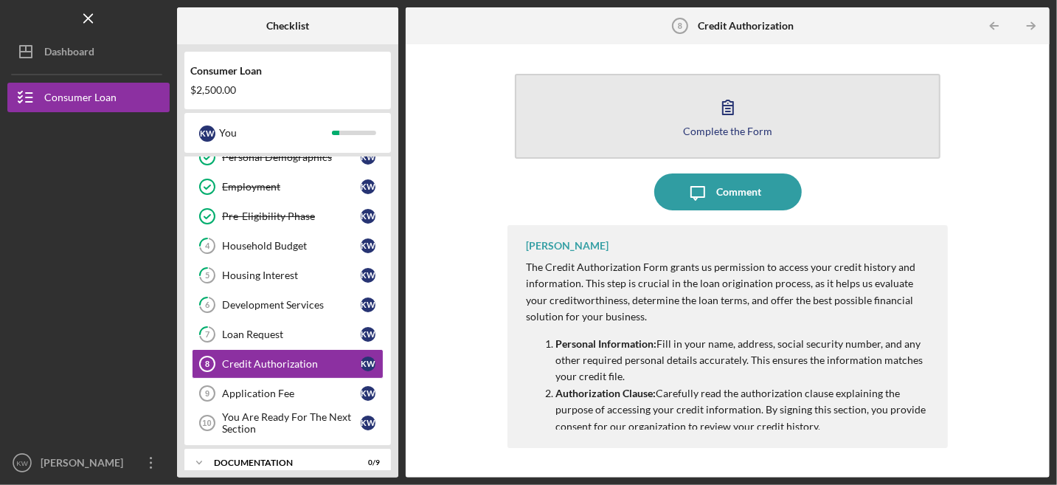
click at [739, 120] on icon "button" at bounding box center [728, 107] width 37 height 37
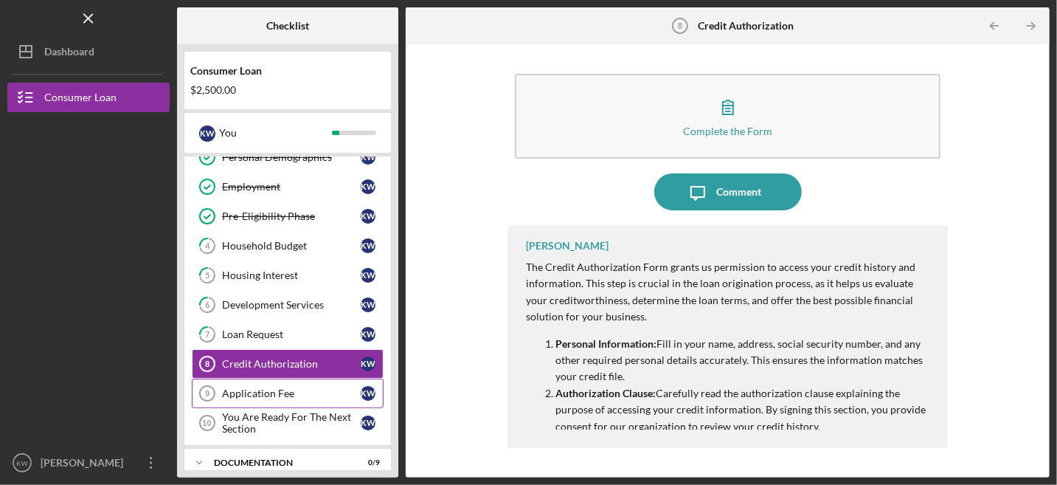
click at [283, 387] on div "Application Fee" at bounding box center [291, 393] width 139 height 12
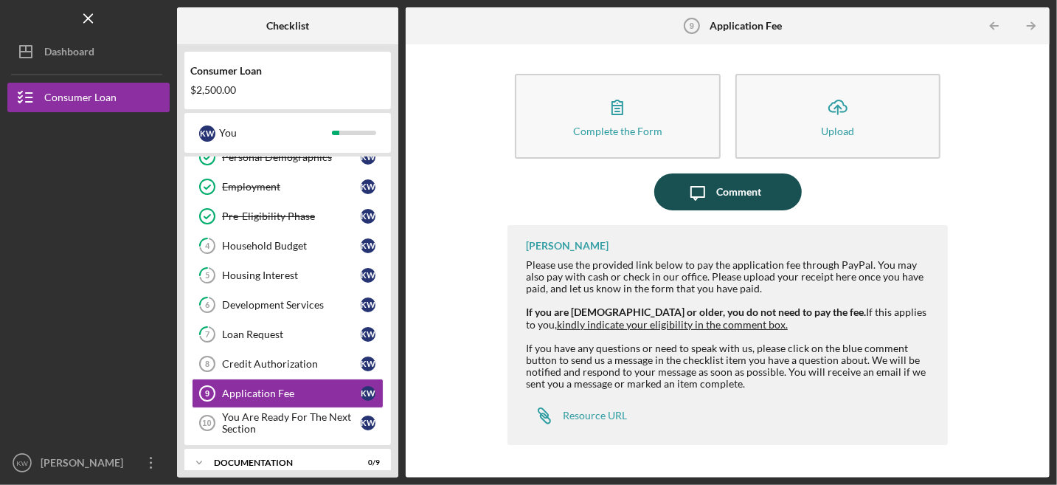
click at [748, 196] on div "Comment" at bounding box center [739, 191] width 45 height 37
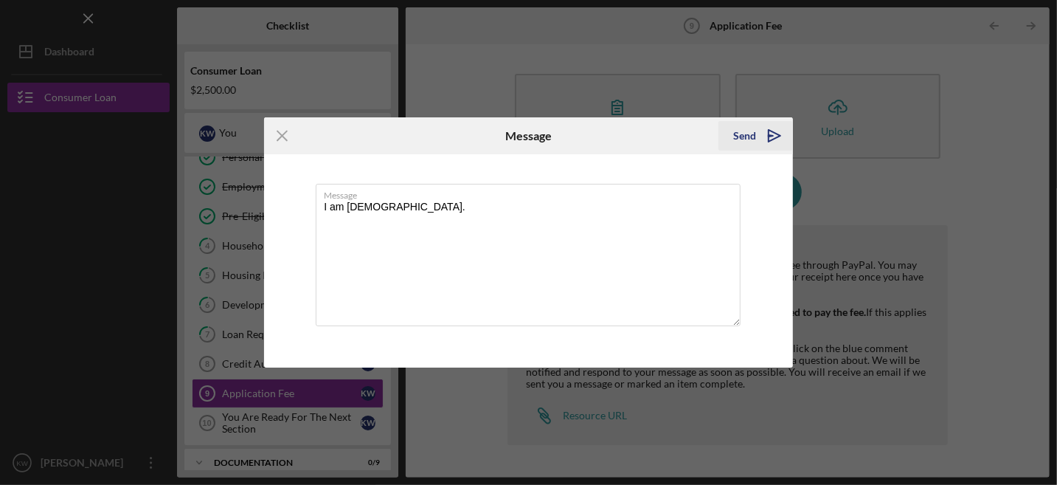
type textarea "I am [DEMOGRAPHIC_DATA]."
click at [743, 134] on div "Send" at bounding box center [745, 136] width 23 height 30
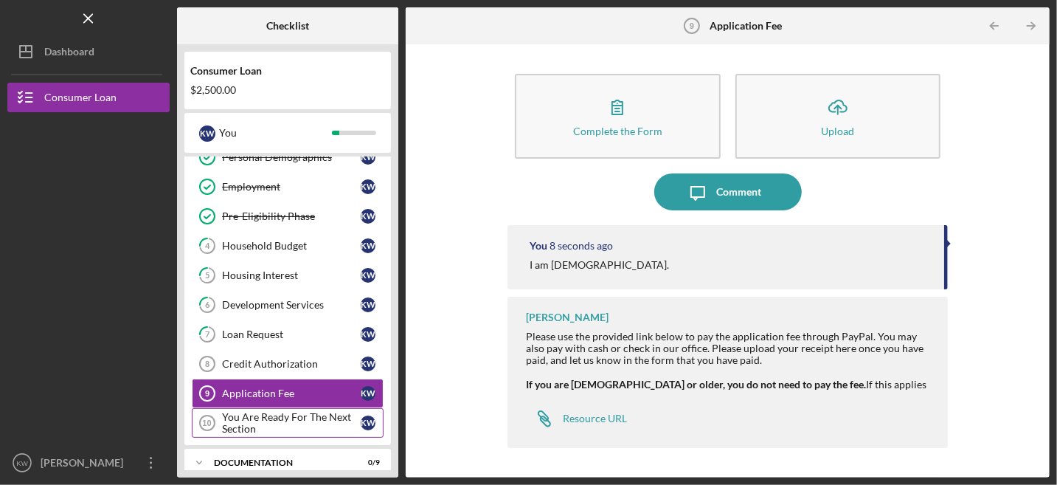
click at [269, 414] on div "You Are Ready For The Next Section" at bounding box center [291, 423] width 139 height 24
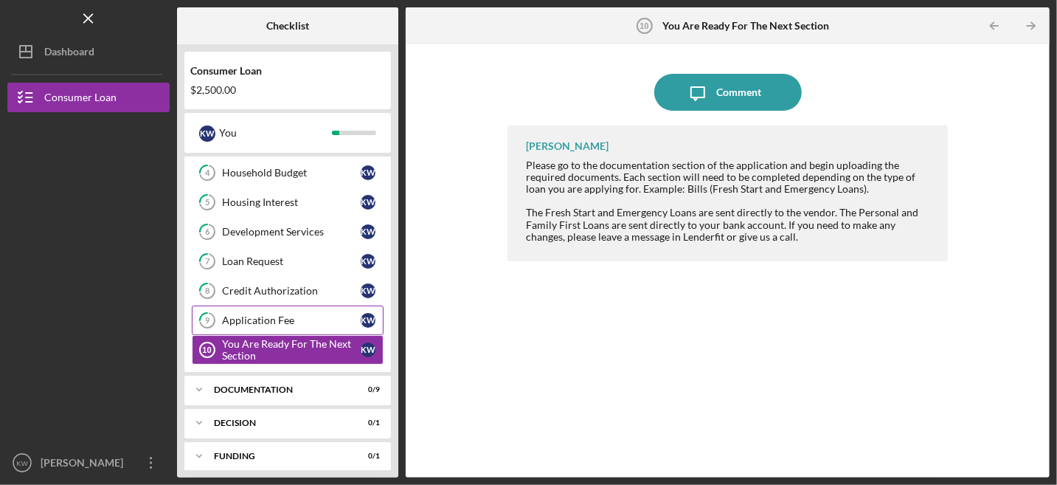
scroll to position [181, 0]
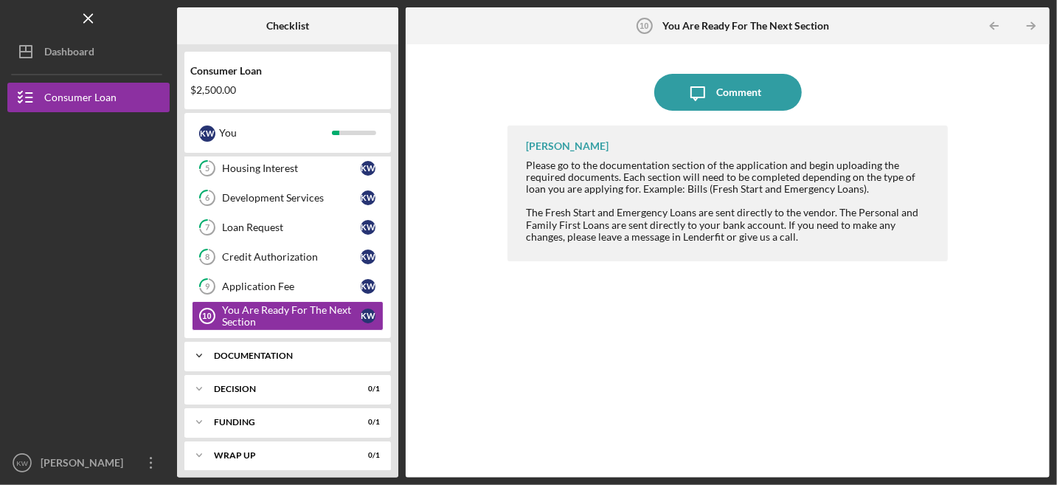
click at [247, 351] on div "Documentation" at bounding box center [293, 355] width 159 height 9
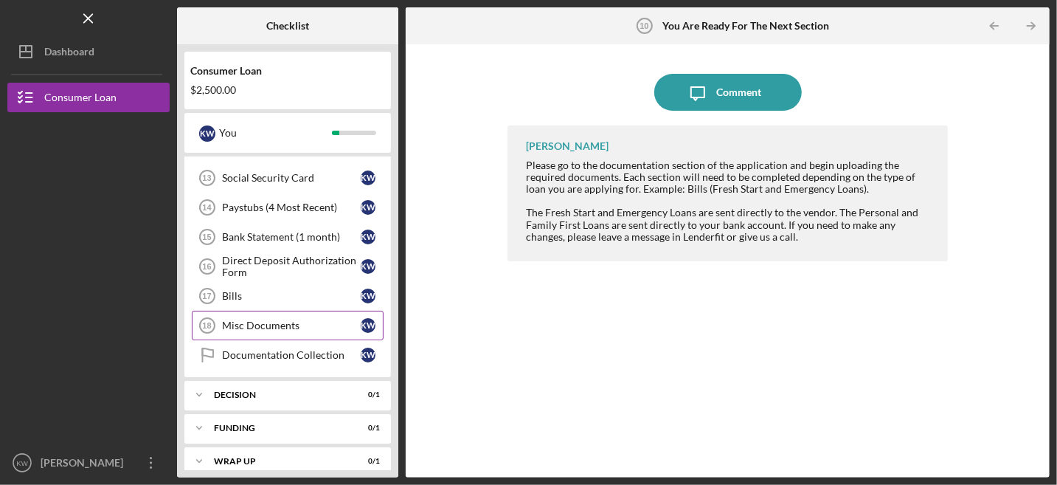
scroll to position [375, 0]
